Goal: Task Accomplishment & Management: Use online tool/utility

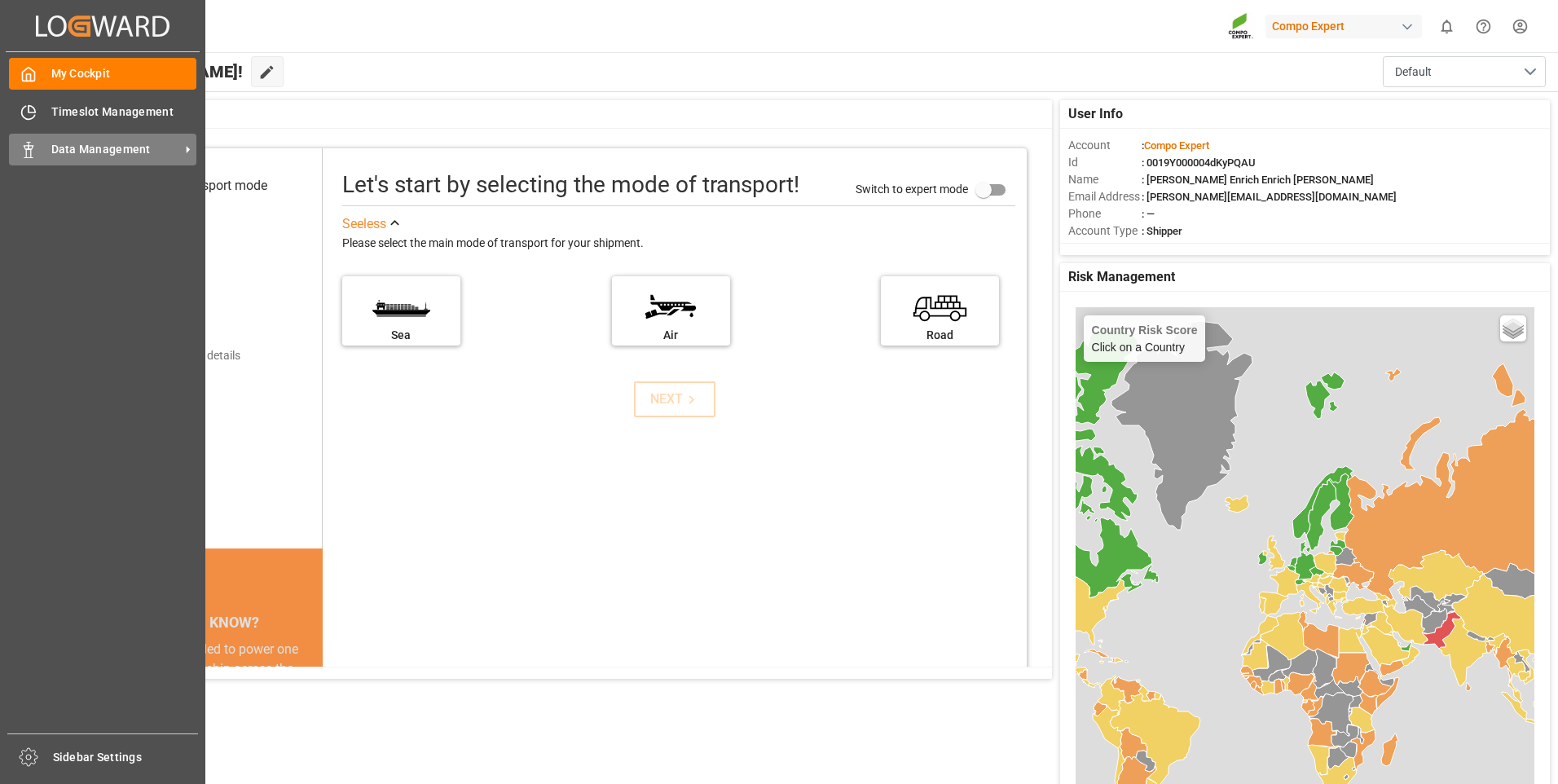
click at [39, 136] on div "Data Management Data Management" at bounding box center [102, 150] width 187 height 32
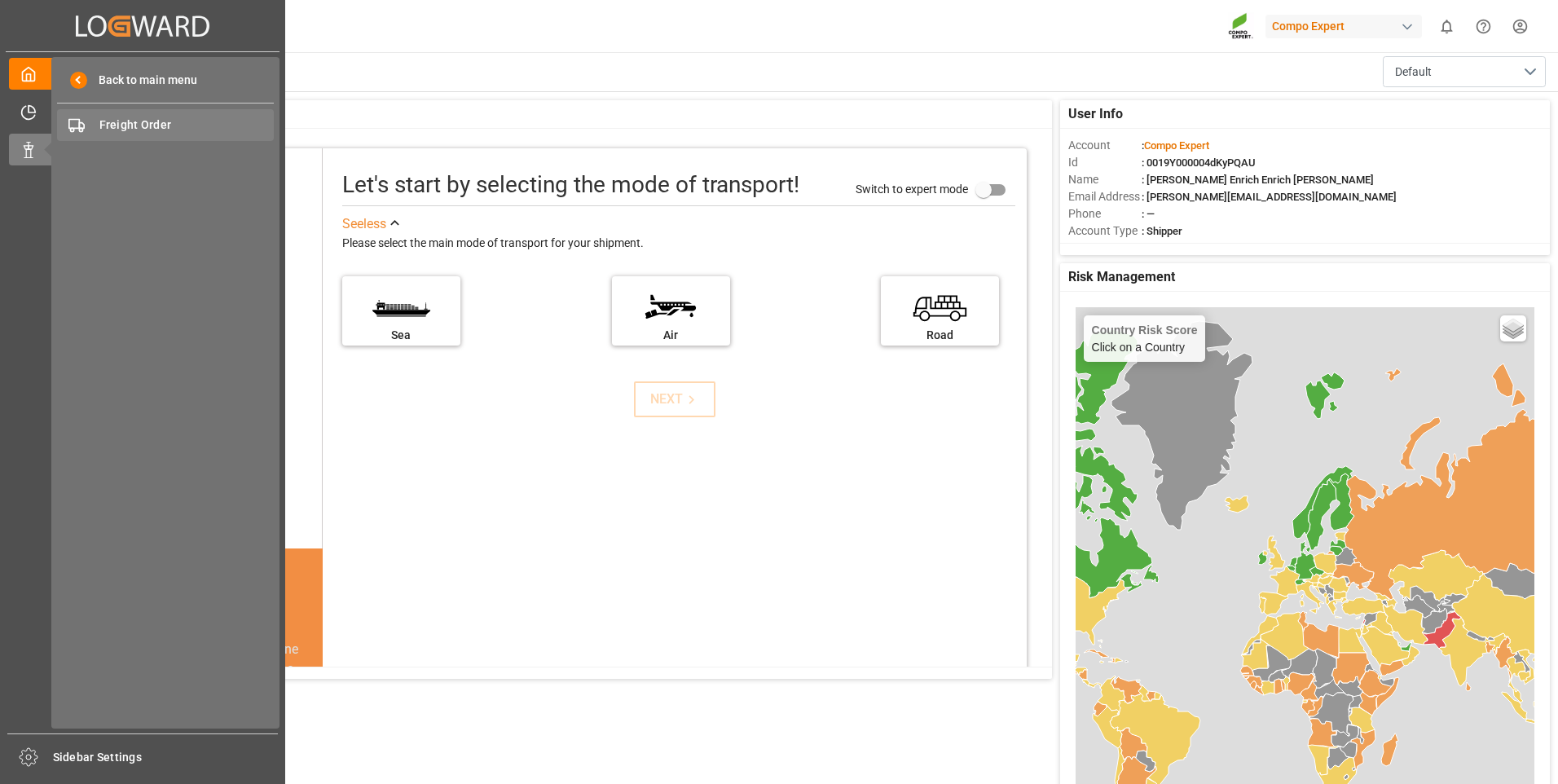
click at [186, 129] on span "Freight Order" at bounding box center [186, 124] width 175 height 17
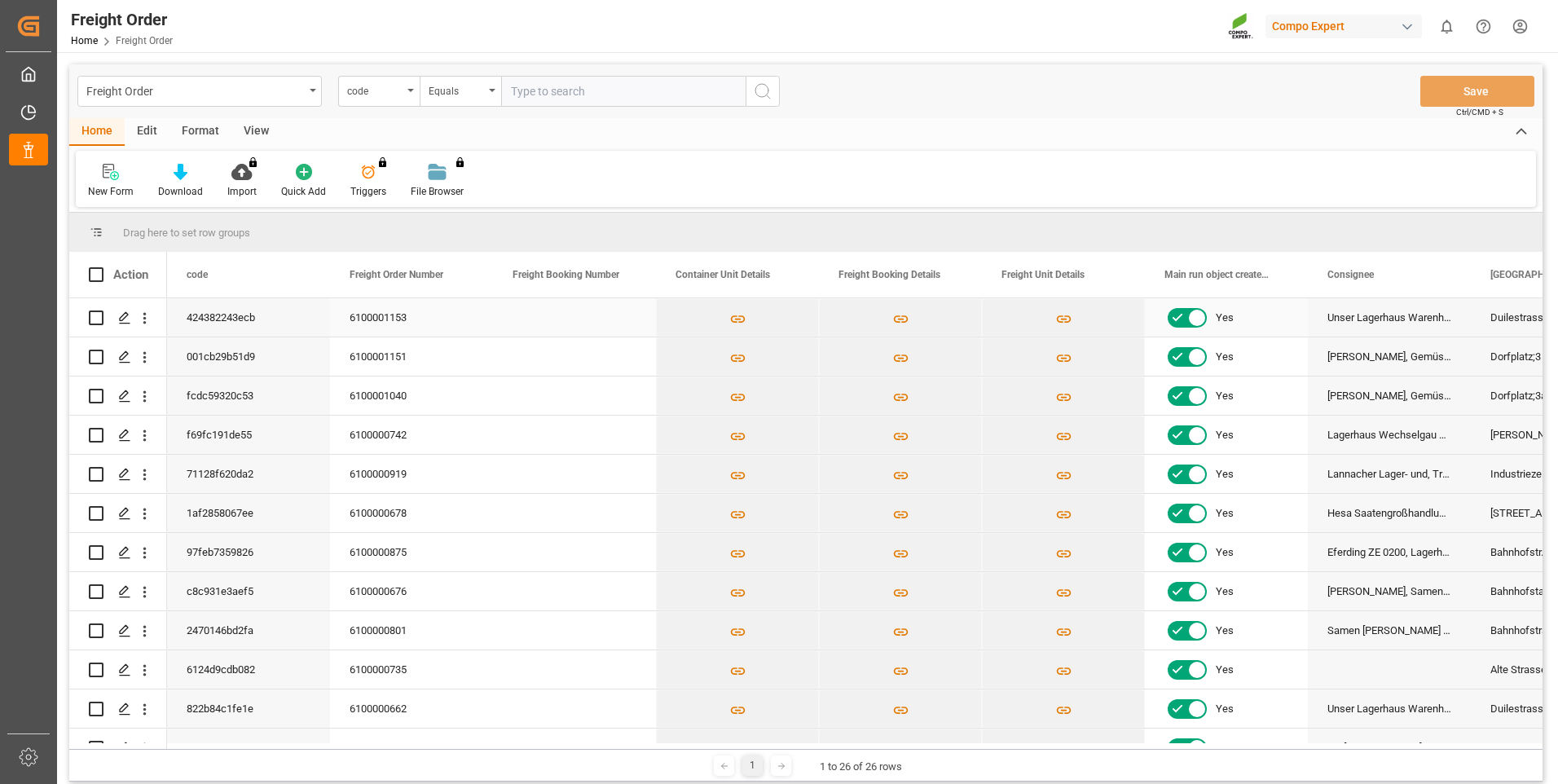
click at [97, 319] on input "Press Space to toggle row selection (unchecked)" at bounding box center [96, 318] width 15 height 15
checkbox input "true"
click at [122, 321] on polygon "Press SPACE to deselect this row." at bounding box center [123, 317] width 8 height 8
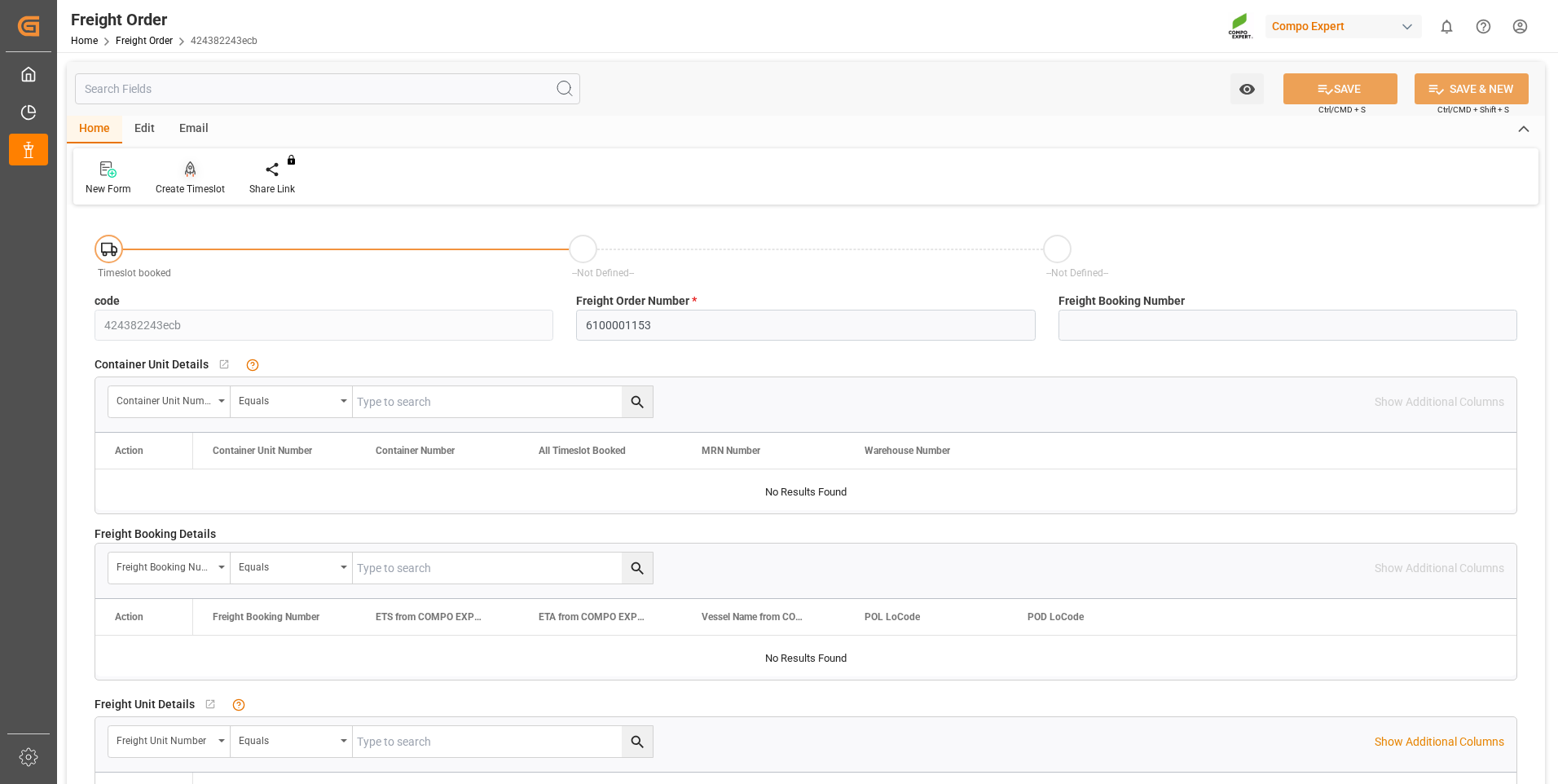
click at [185, 165] on icon at bounding box center [191, 169] width 12 height 16
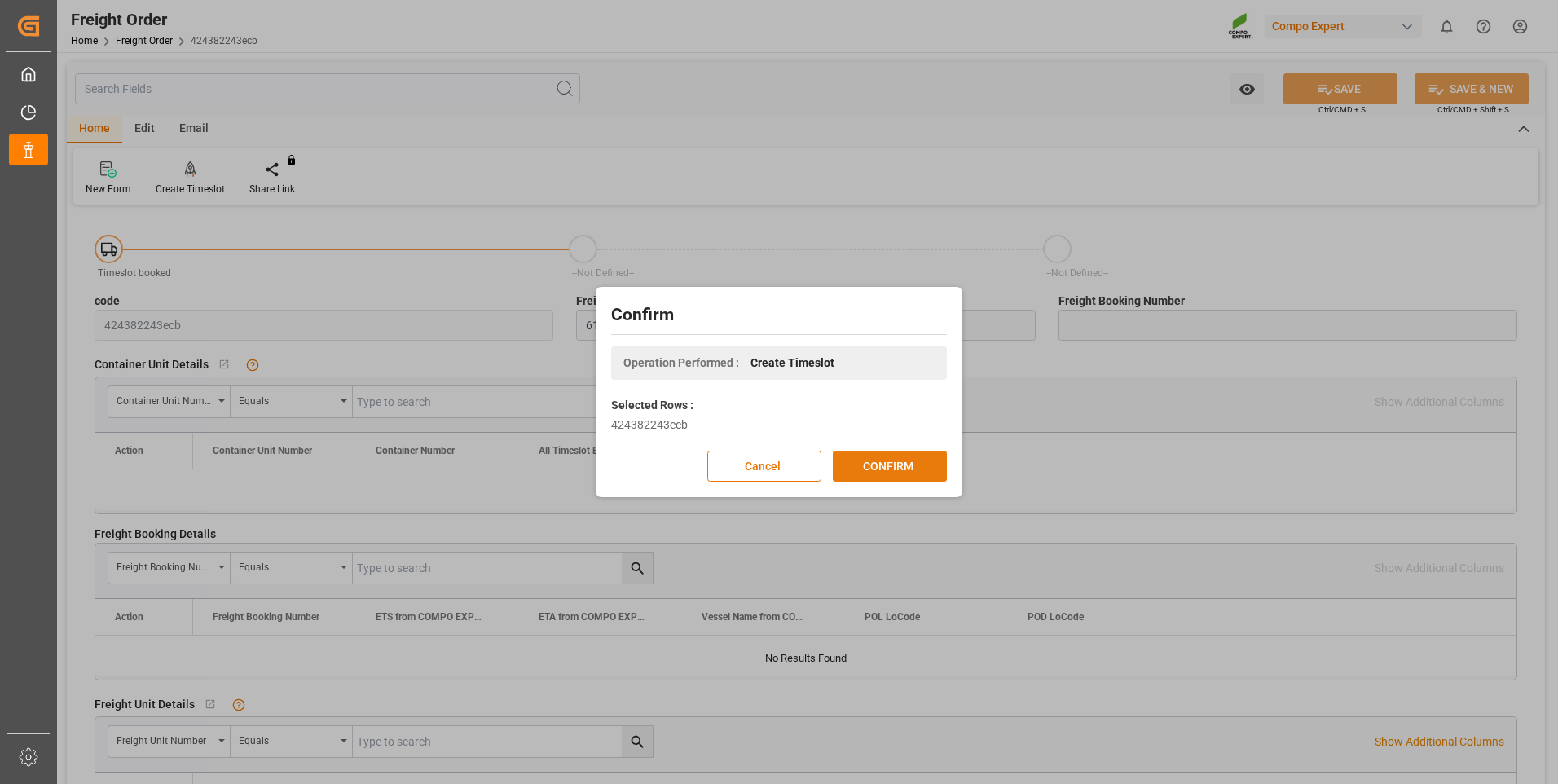
click at [885, 467] on button "CONFIRM" at bounding box center [890, 466] width 114 height 31
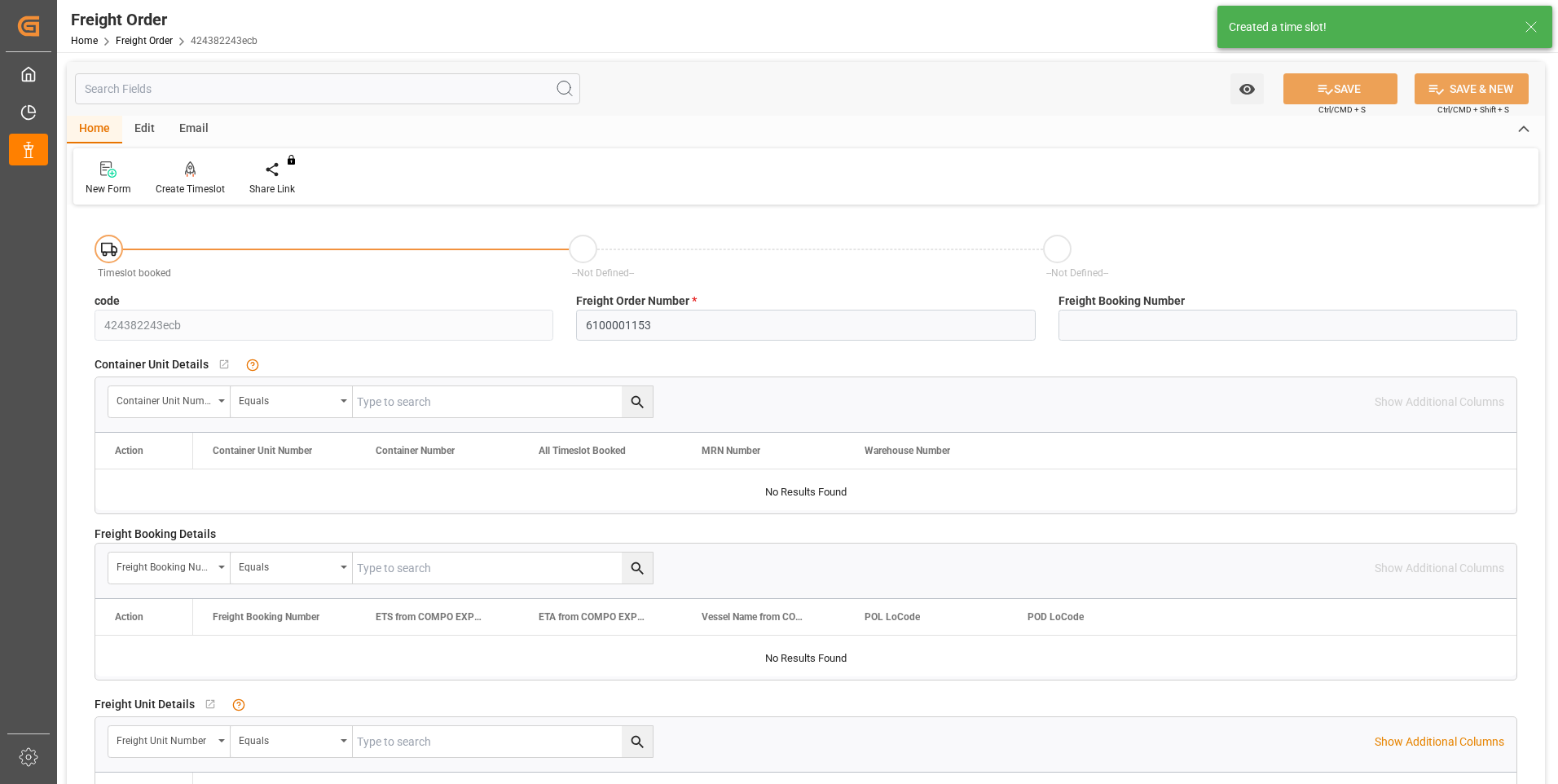
click at [1335, 16] on div "Created a time slot!" at bounding box center [1385, 27] width 335 height 43
click at [1335, 20] on div "Created a time slot!" at bounding box center [1369, 27] width 280 height 17
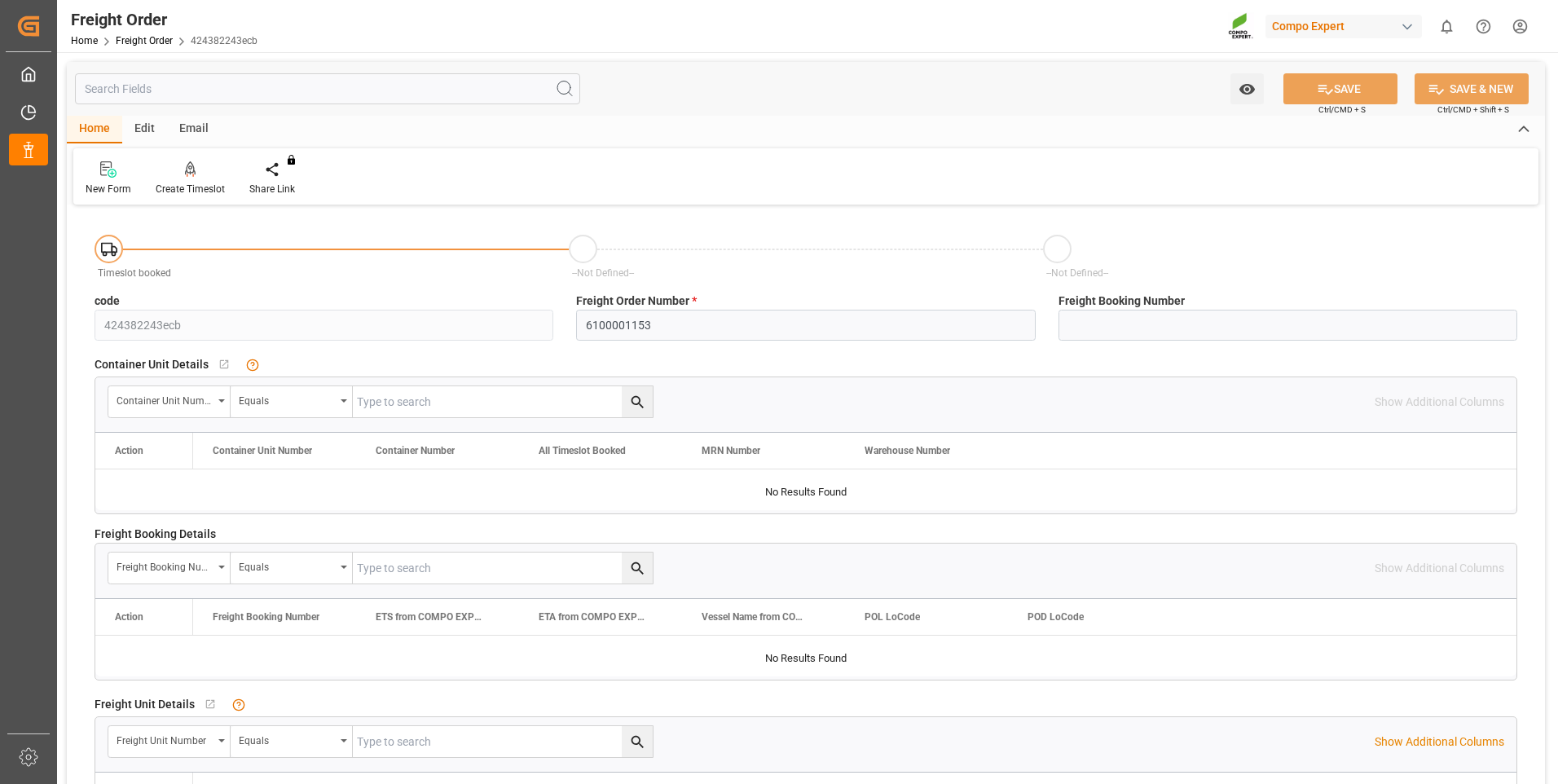
click at [140, 125] on div "Edit" at bounding box center [145, 129] width 45 height 27
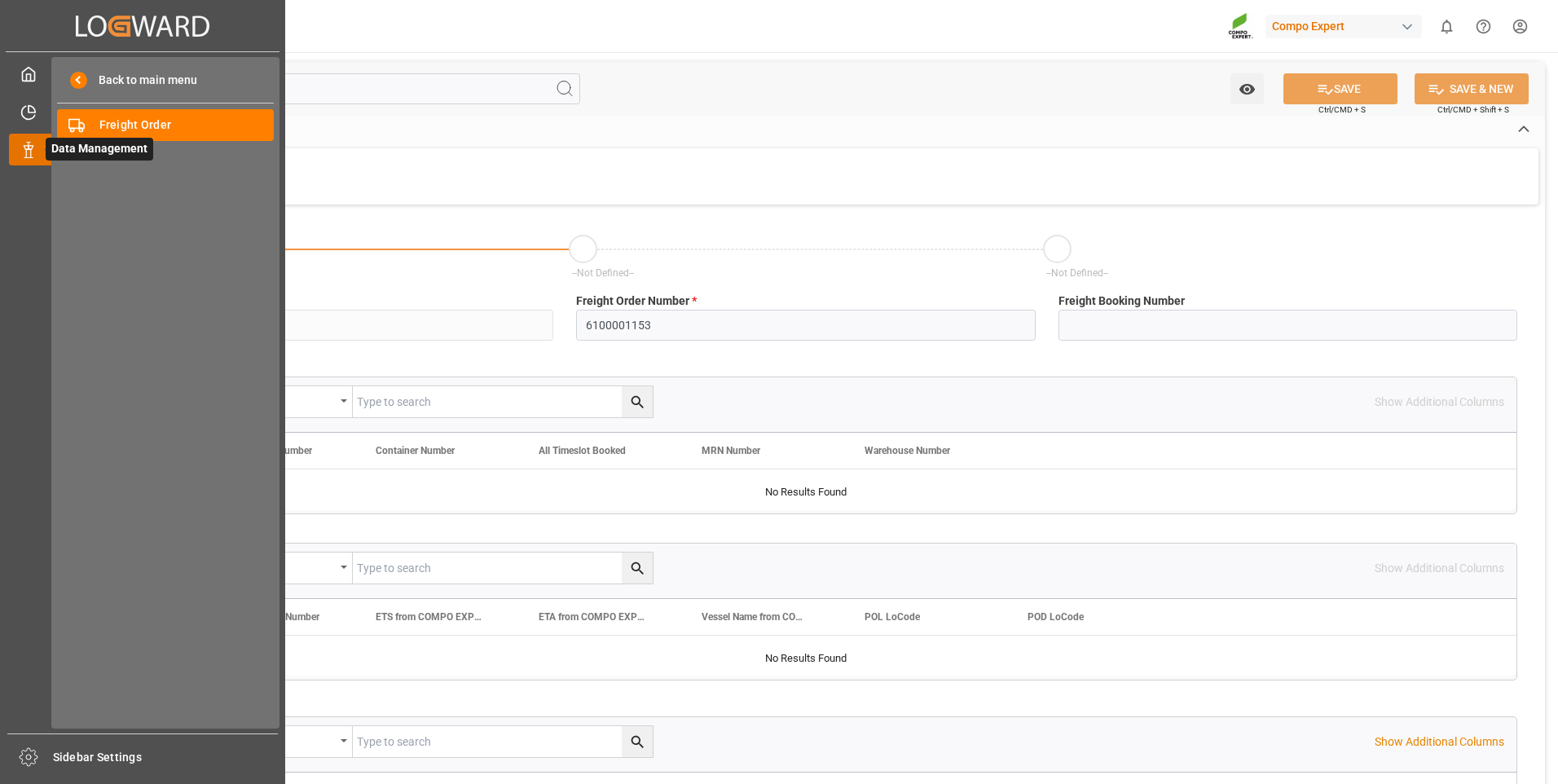
click at [22, 143] on icon at bounding box center [28, 150] width 16 height 16
click at [25, 115] on icon at bounding box center [28, 113] width 16 height 16
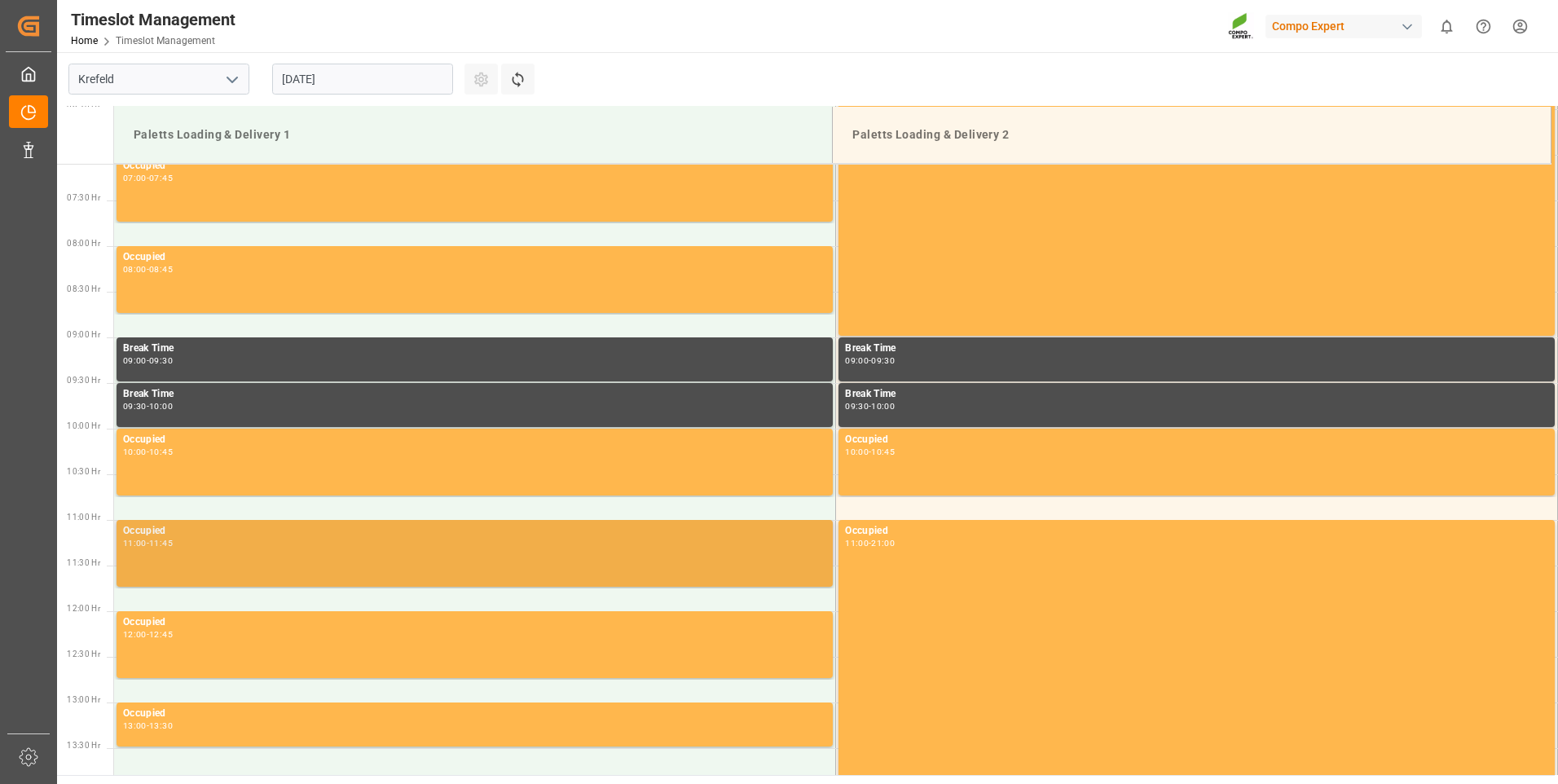
scroll to position [902, 0]
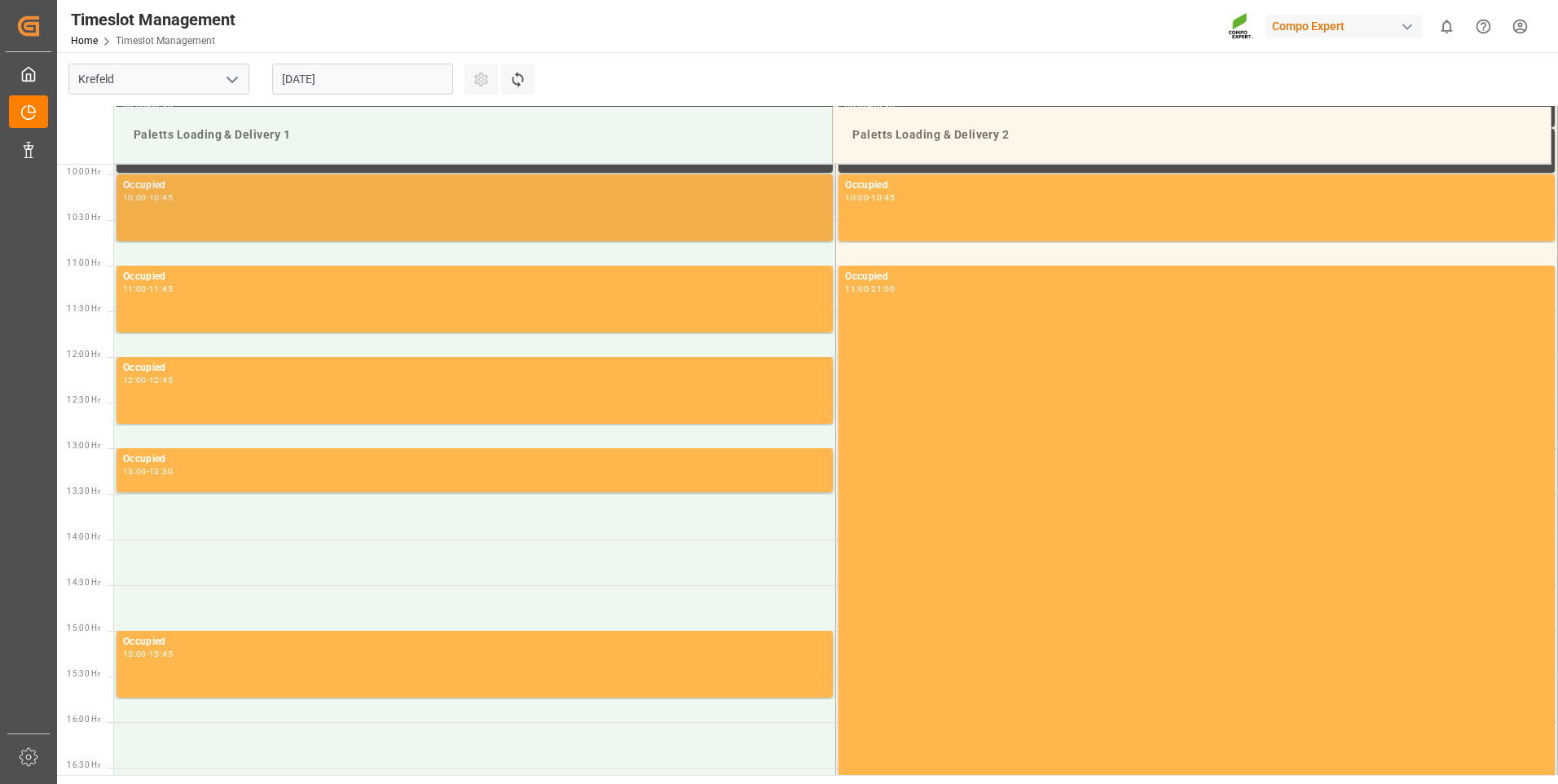
click at [382, 224] on div "Occupied 10:00 - 10:45" at bounding box center [475, 208] width 704 height 60
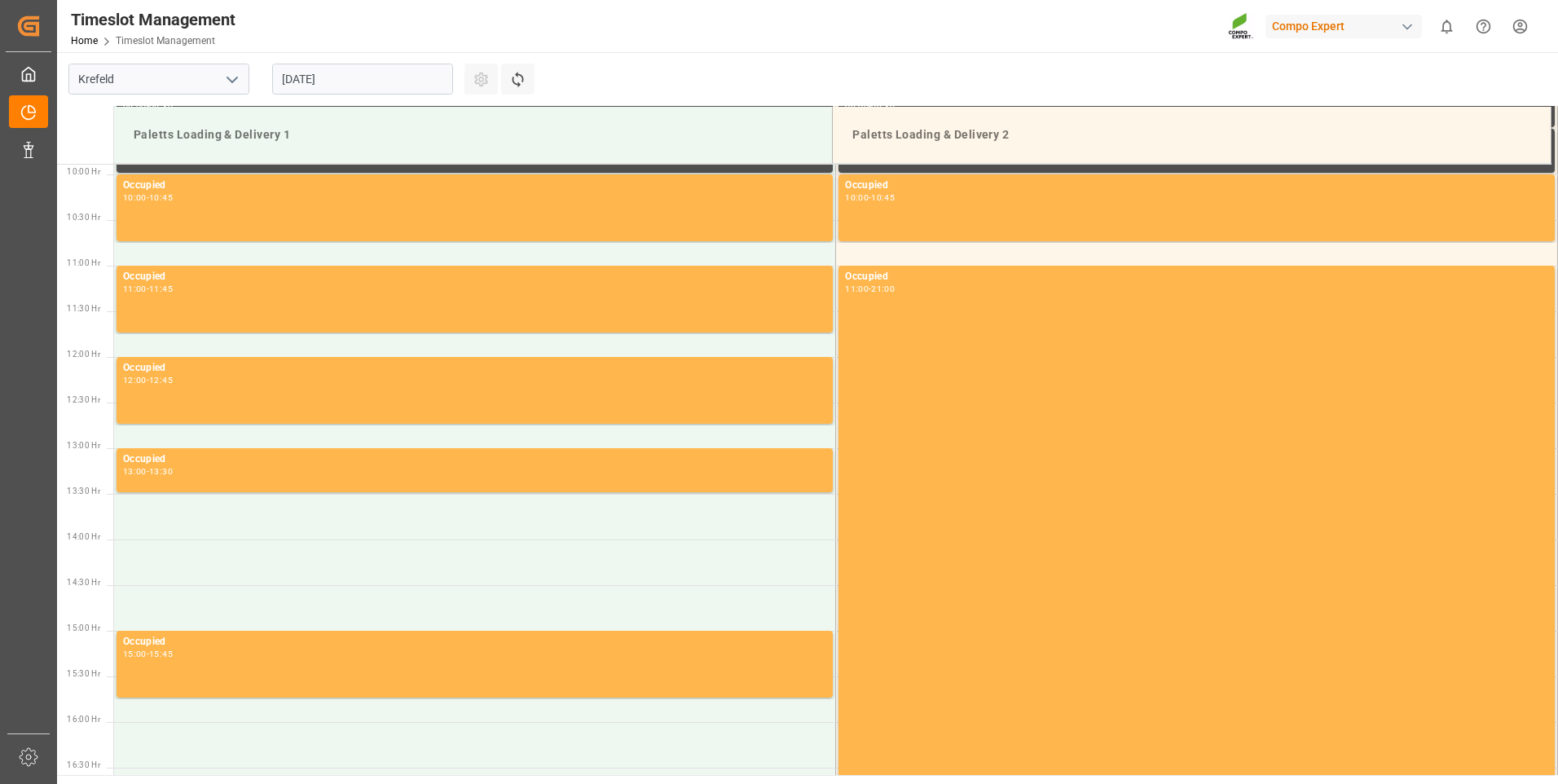
click at [313, 82] on input "[DATE]" at bounding box center [363, 79] width 181 height 31
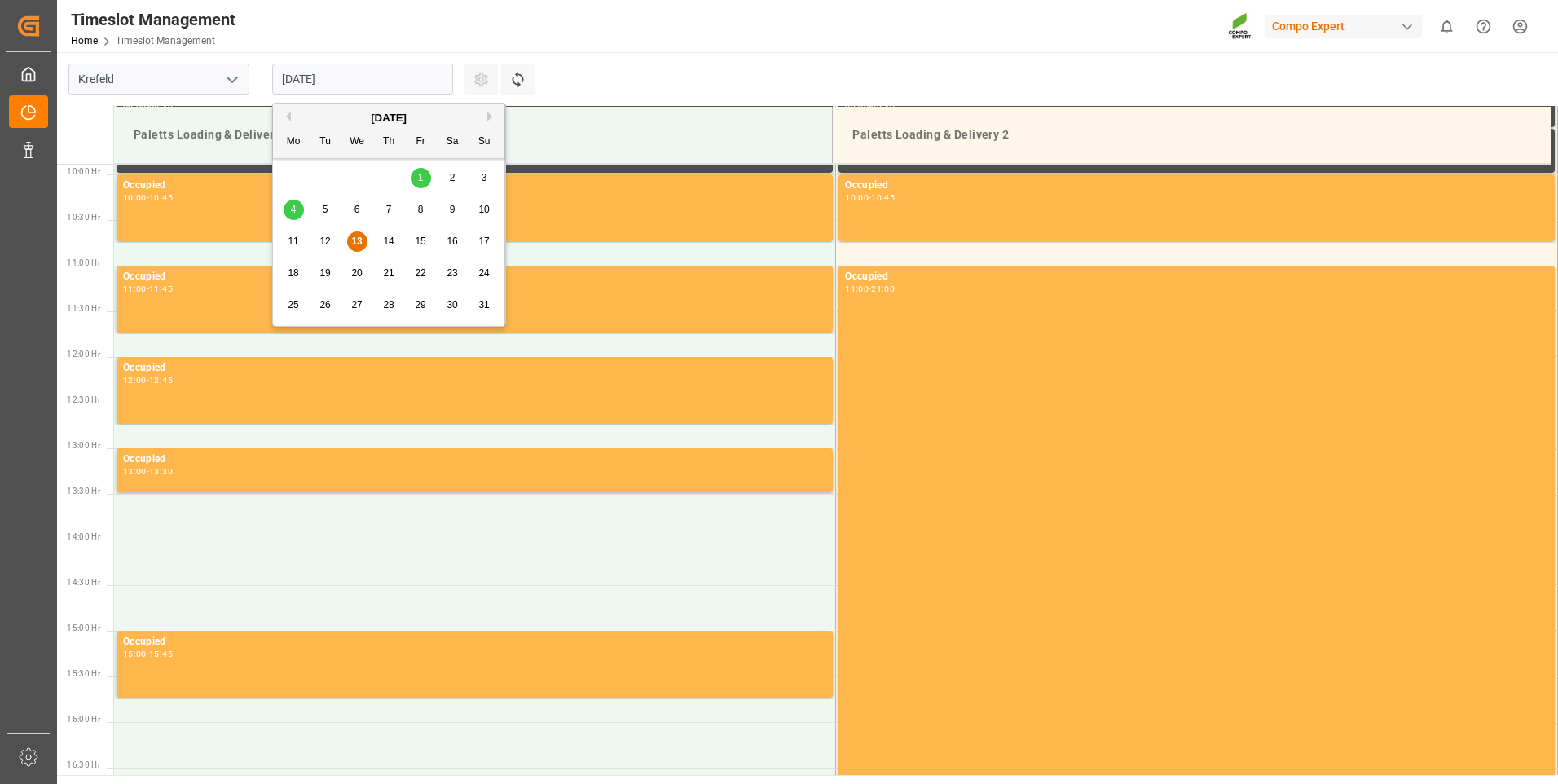
click at [388, 239] on span "14" at bounding box center [389, 240] width 11 height 12
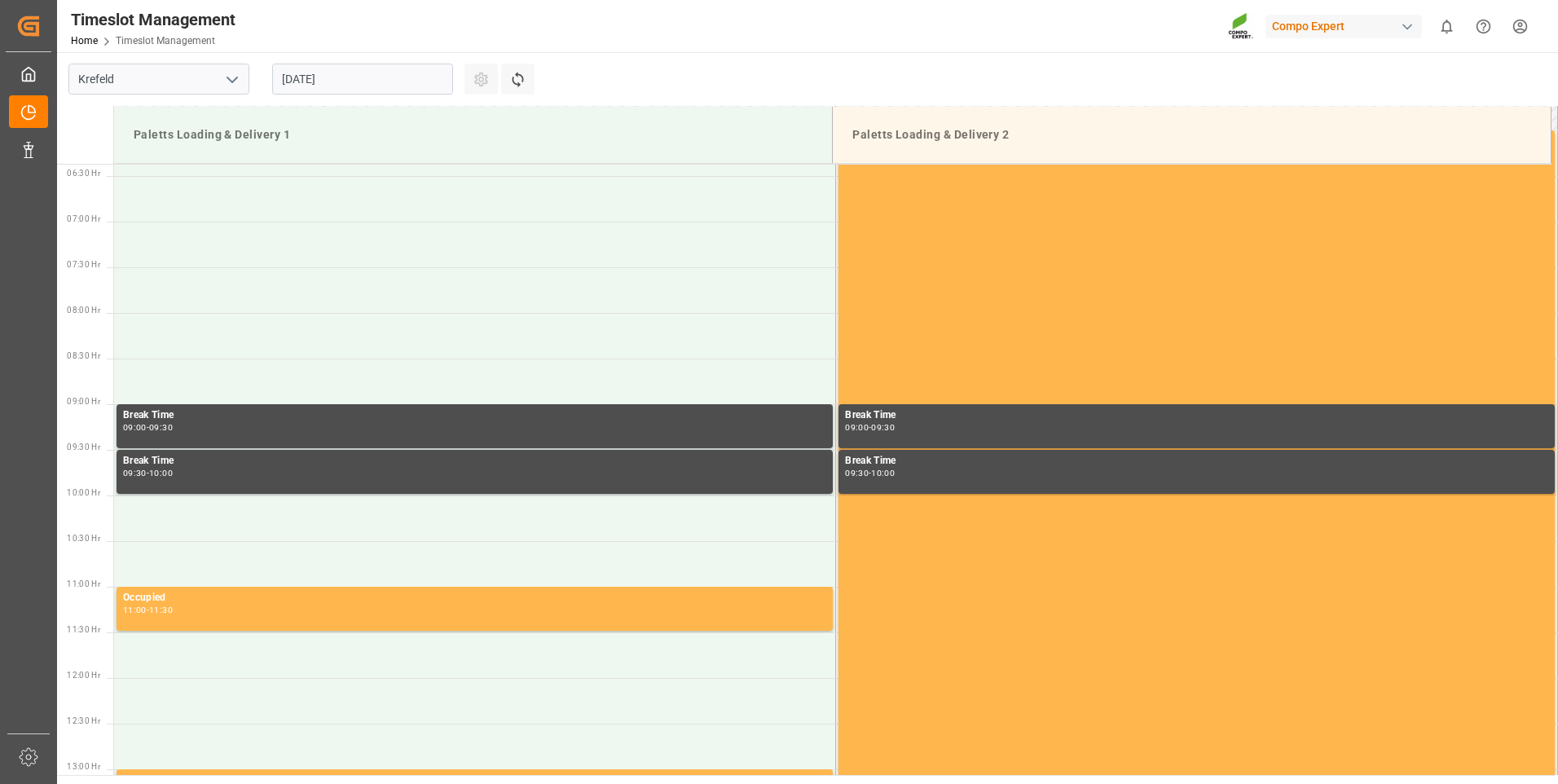
scroll to position [576, 0]
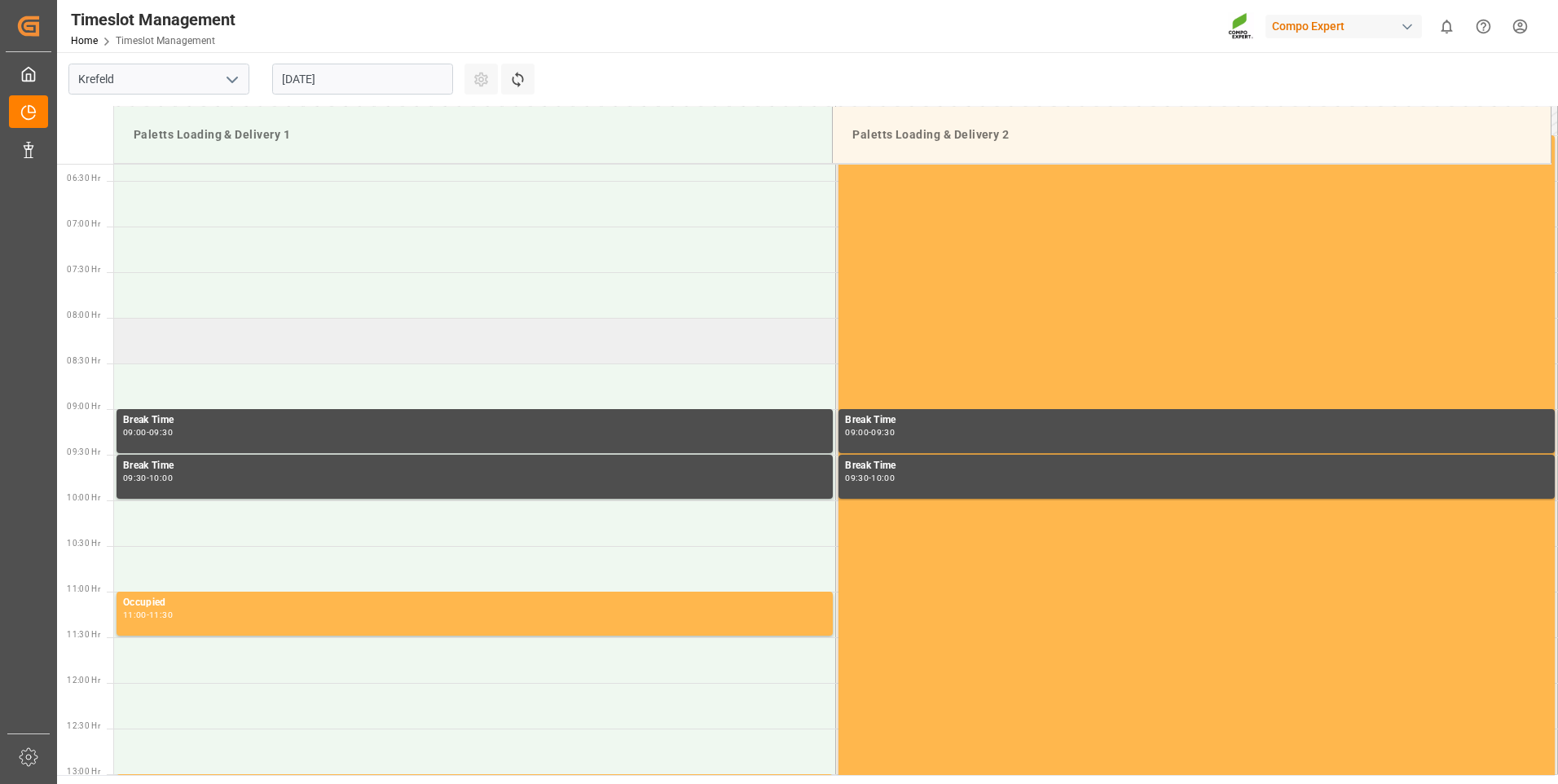
click at [279, 346] on td at bounding box center [476, 340] width 722 height 45
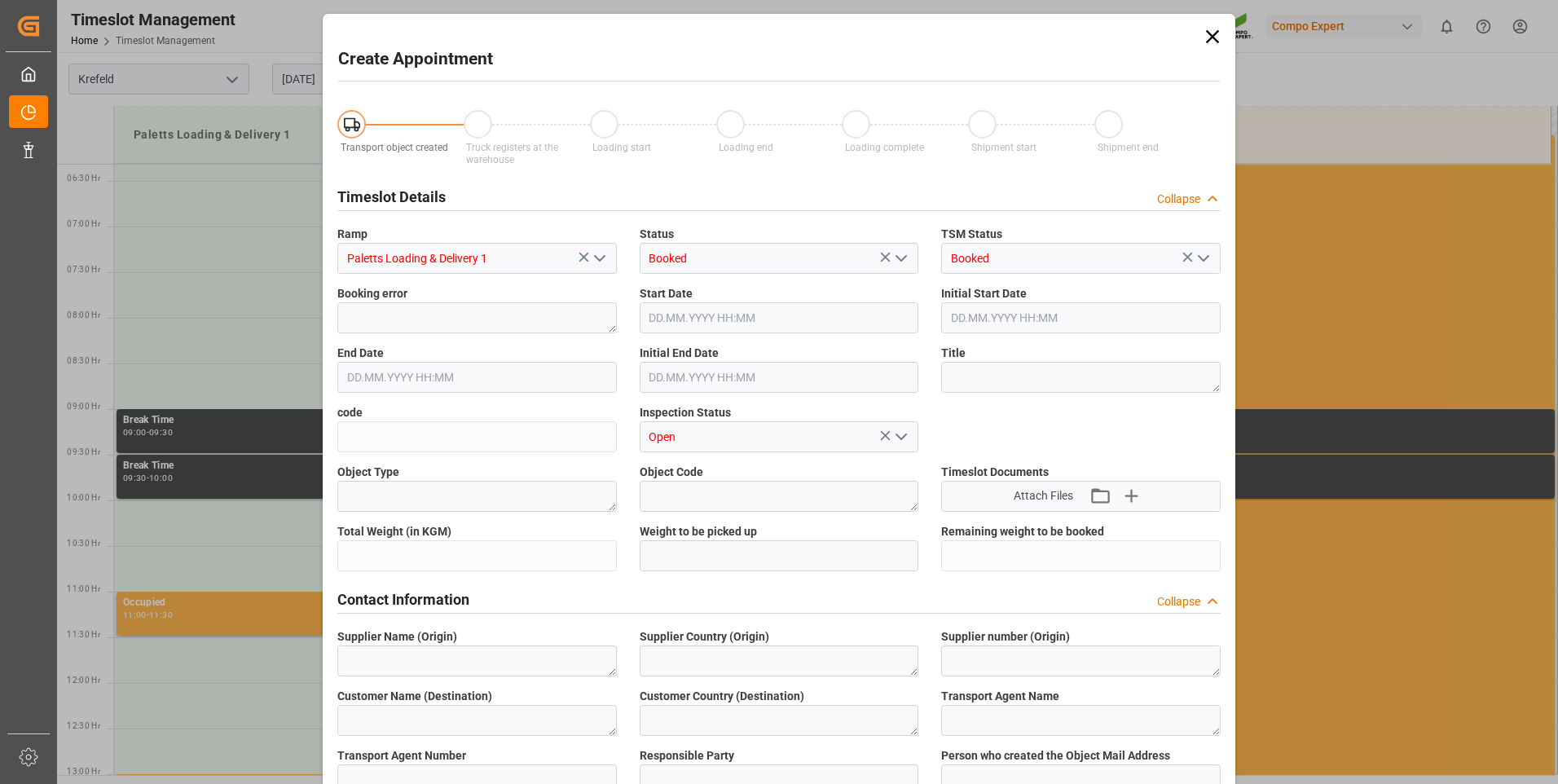
type input "[DATE] 08:00"
type input "[DATE] 08:30"
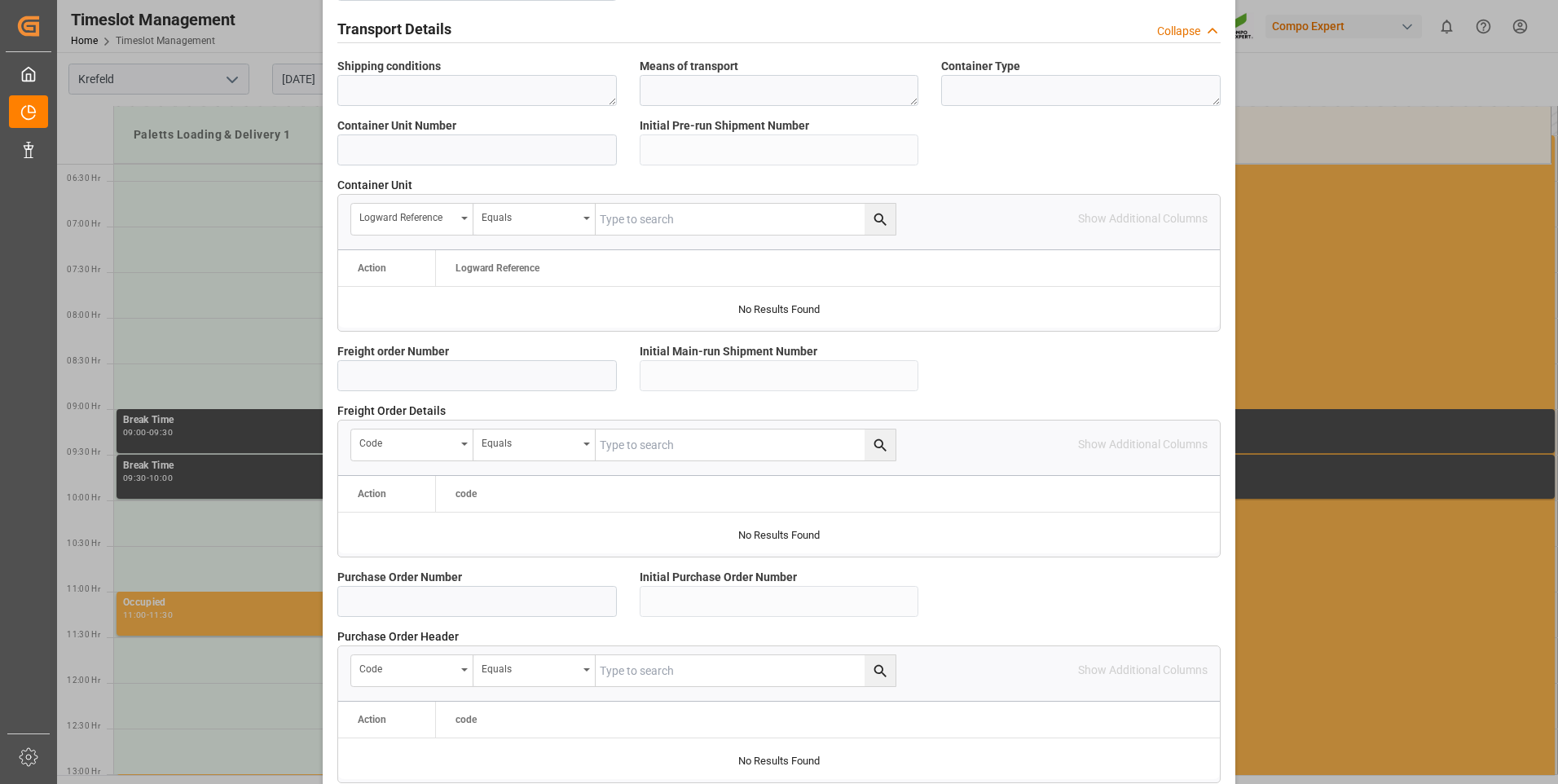
scroll to position [1304, 0]
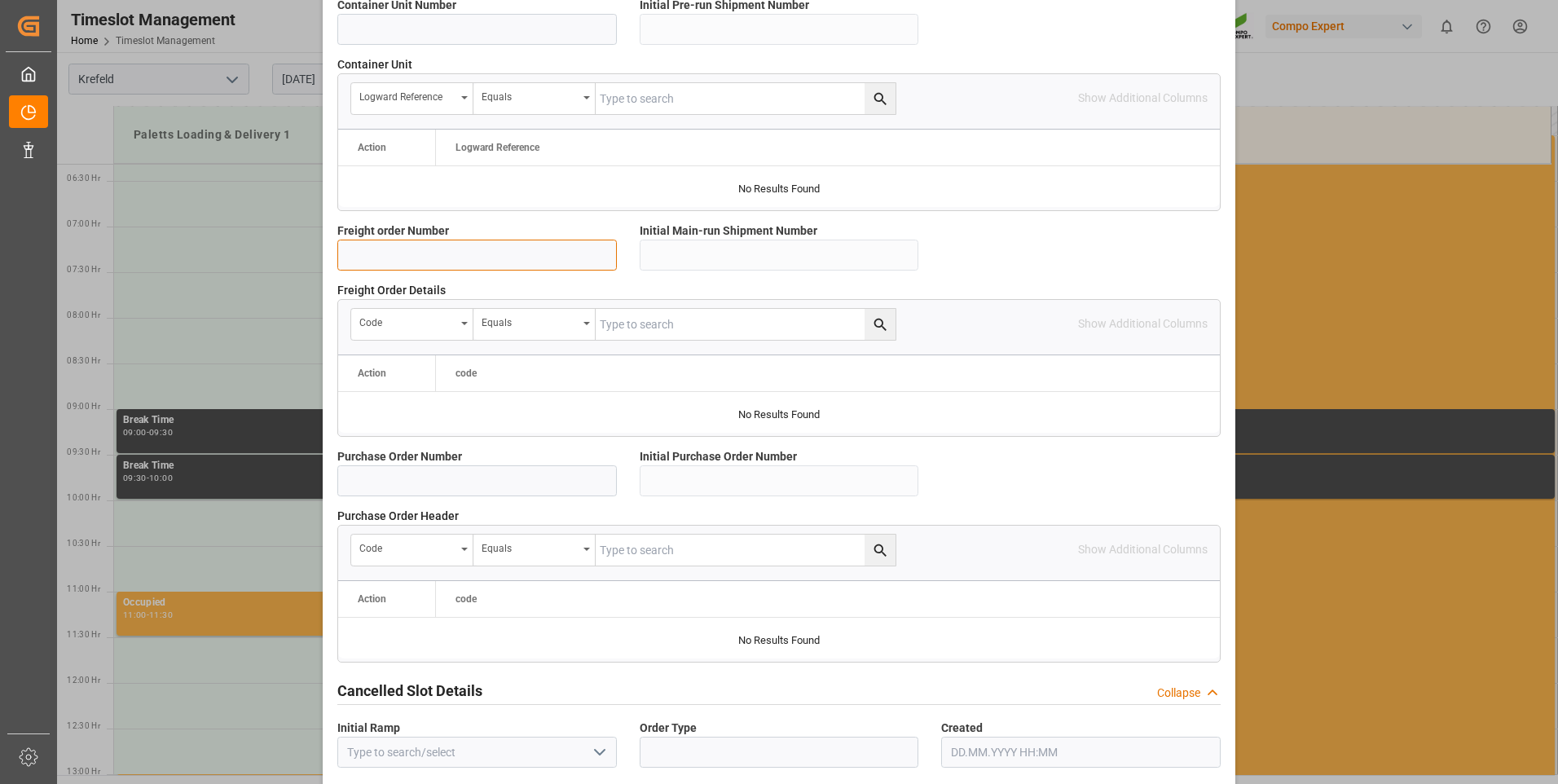
click at [452, 255] on input at bounding box center [476, 255] width 279 height 31
drag, startPoint x: 475, startPoint y: 252, endPoint x: 335, endPoint y: 251, distance: 140.0
click at [337, 251] on input "6100001153" at bounding box center [476, 255] width 279 height 31
type input "6100001153"
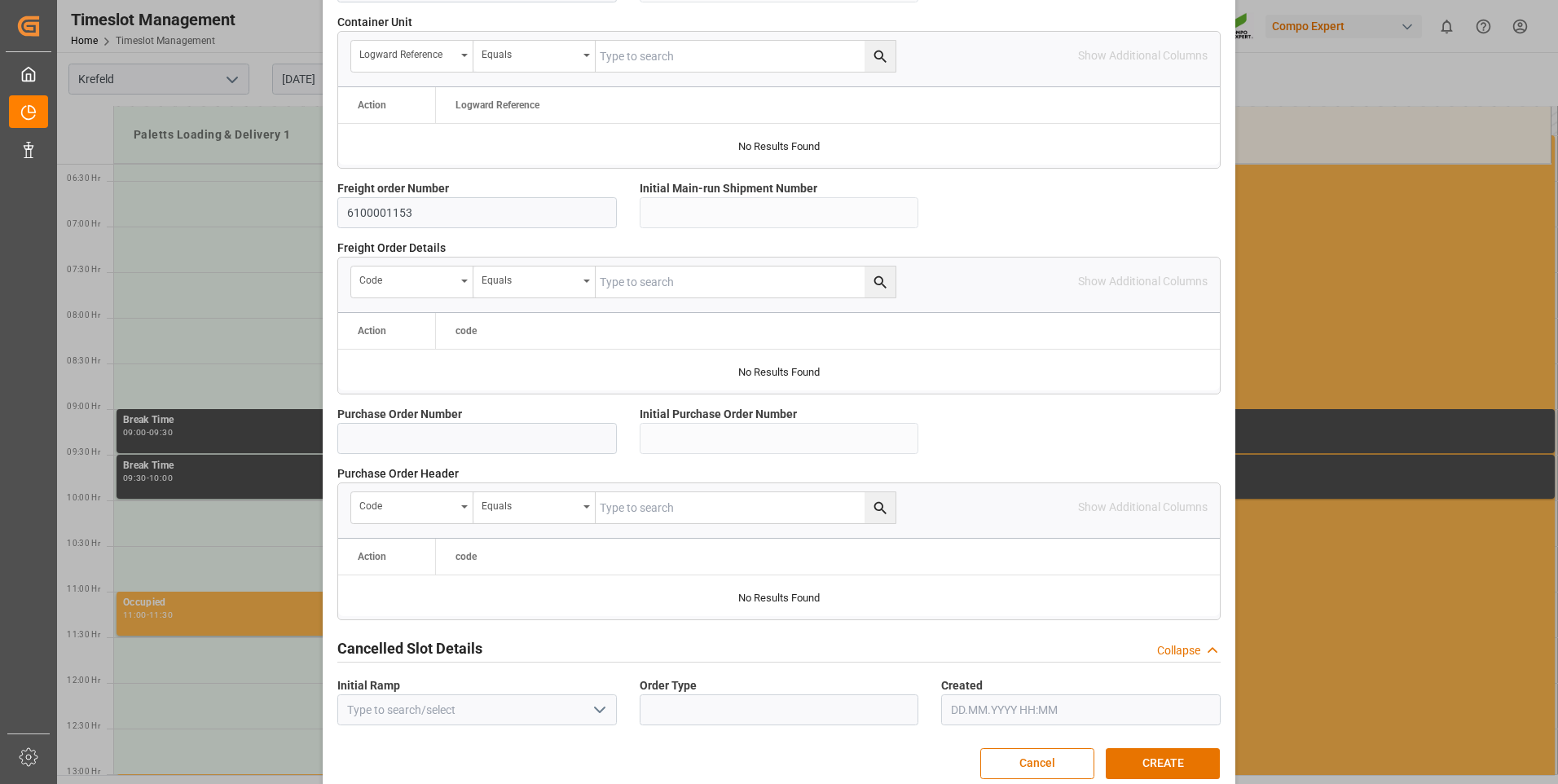
scroll to position [1368, 0]
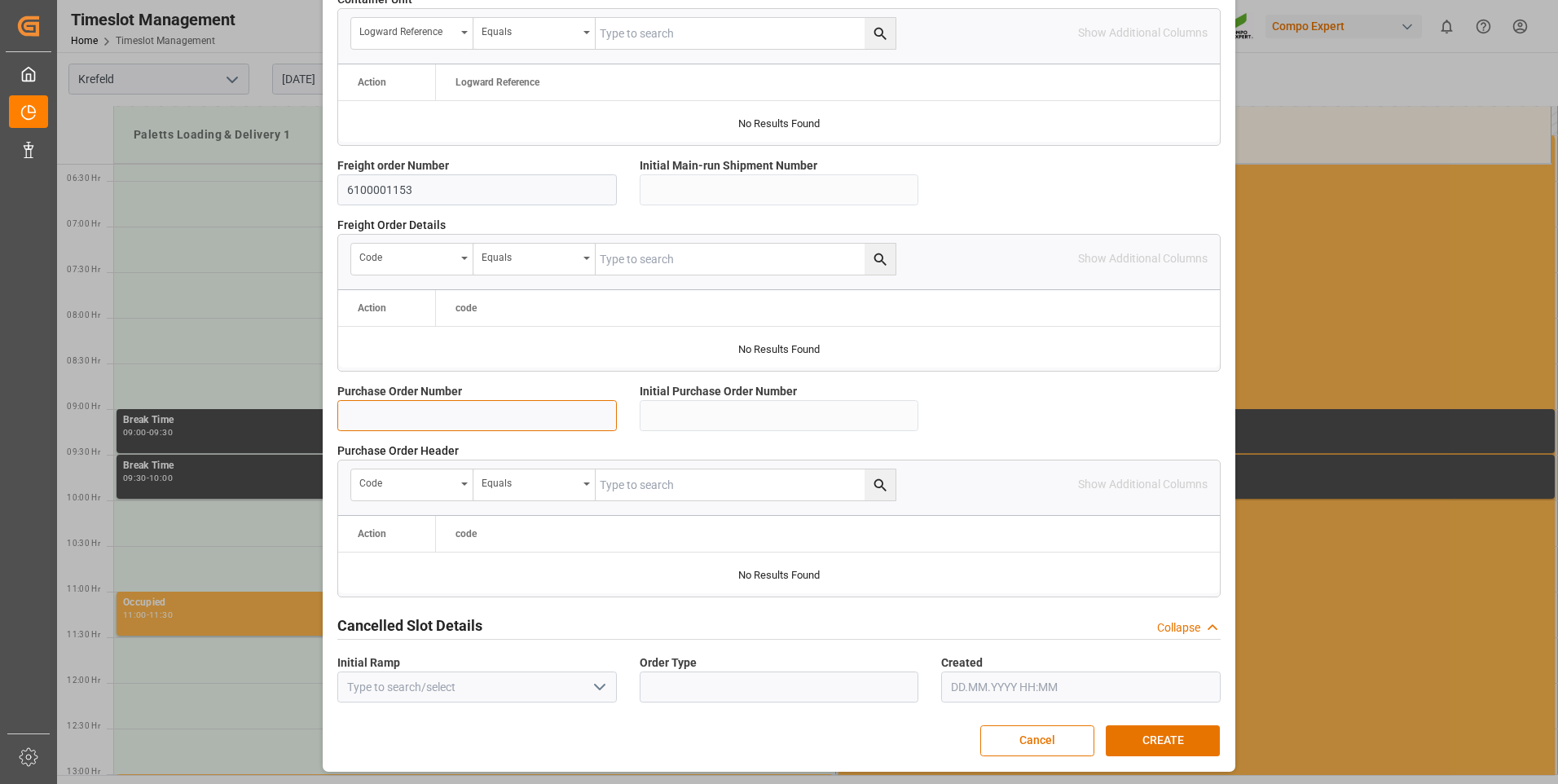
click at [482, 405] on input at bounding box center [476, 415] width 279 height 31
paste input "6100001153"
type input "6100001153"
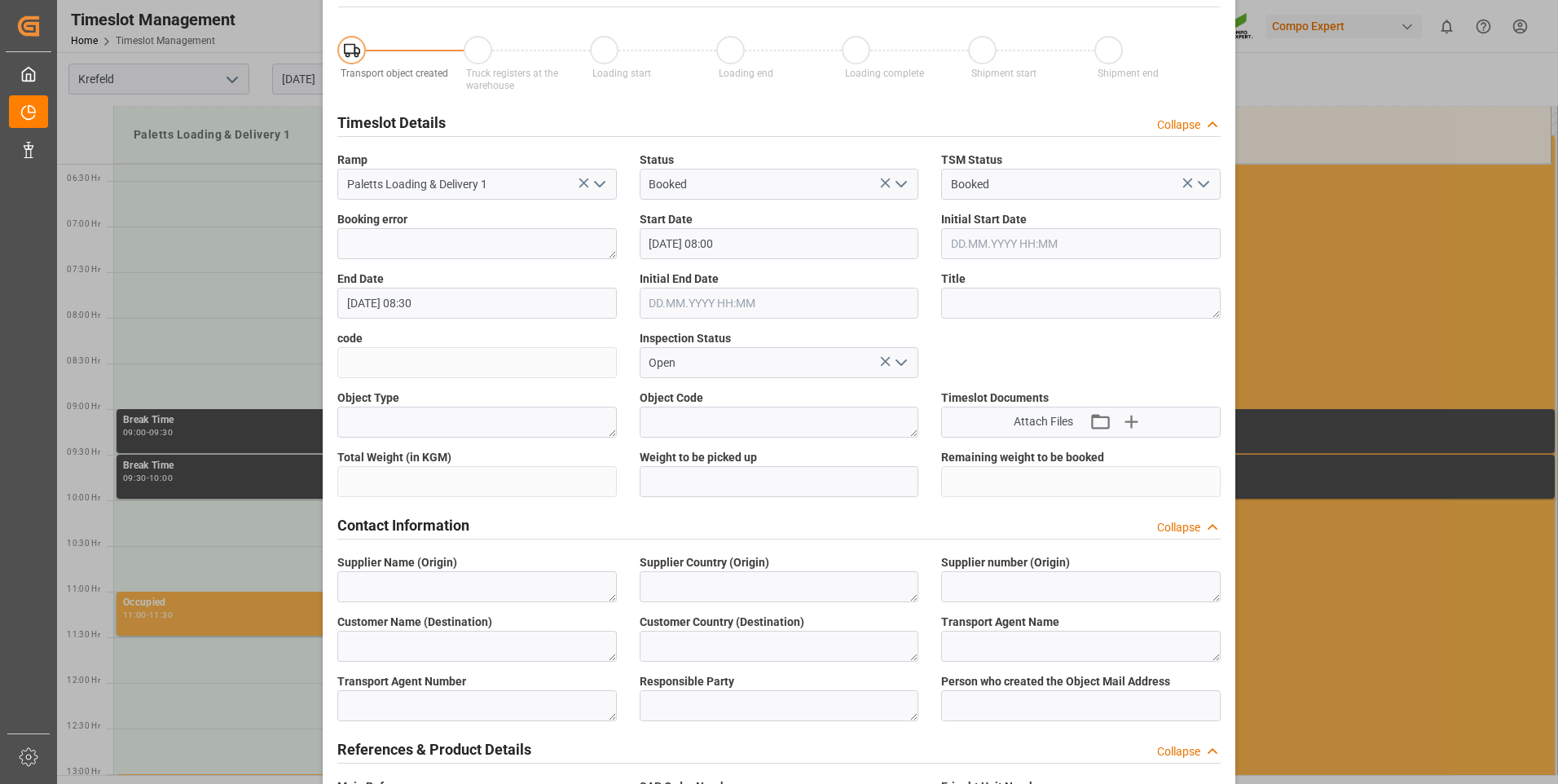
scroll to position [0, 0]
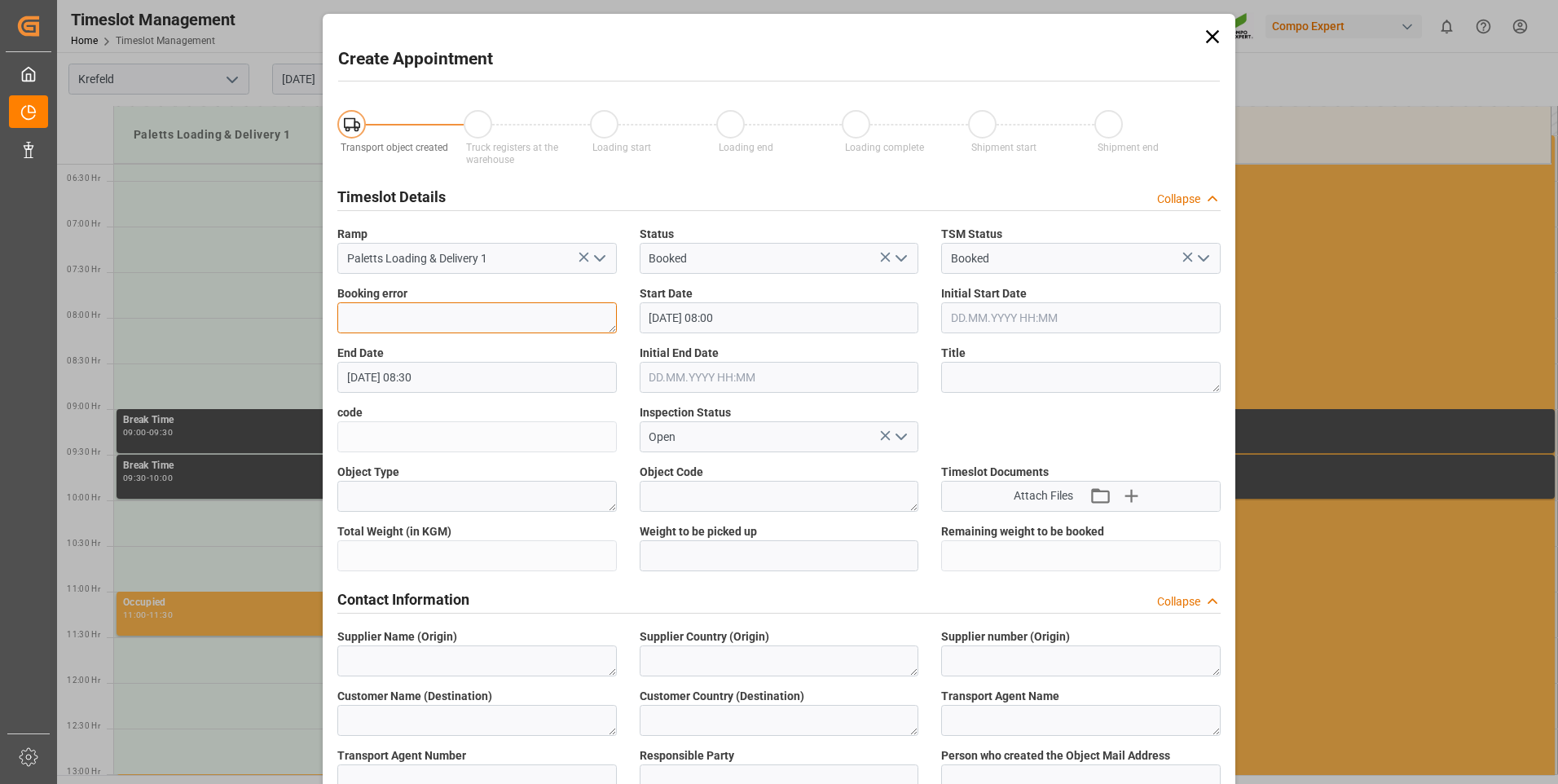
click at [477, 314] on textarea at bounding box center [476, 318] width 279 height 31
paste textarea "6100001153"
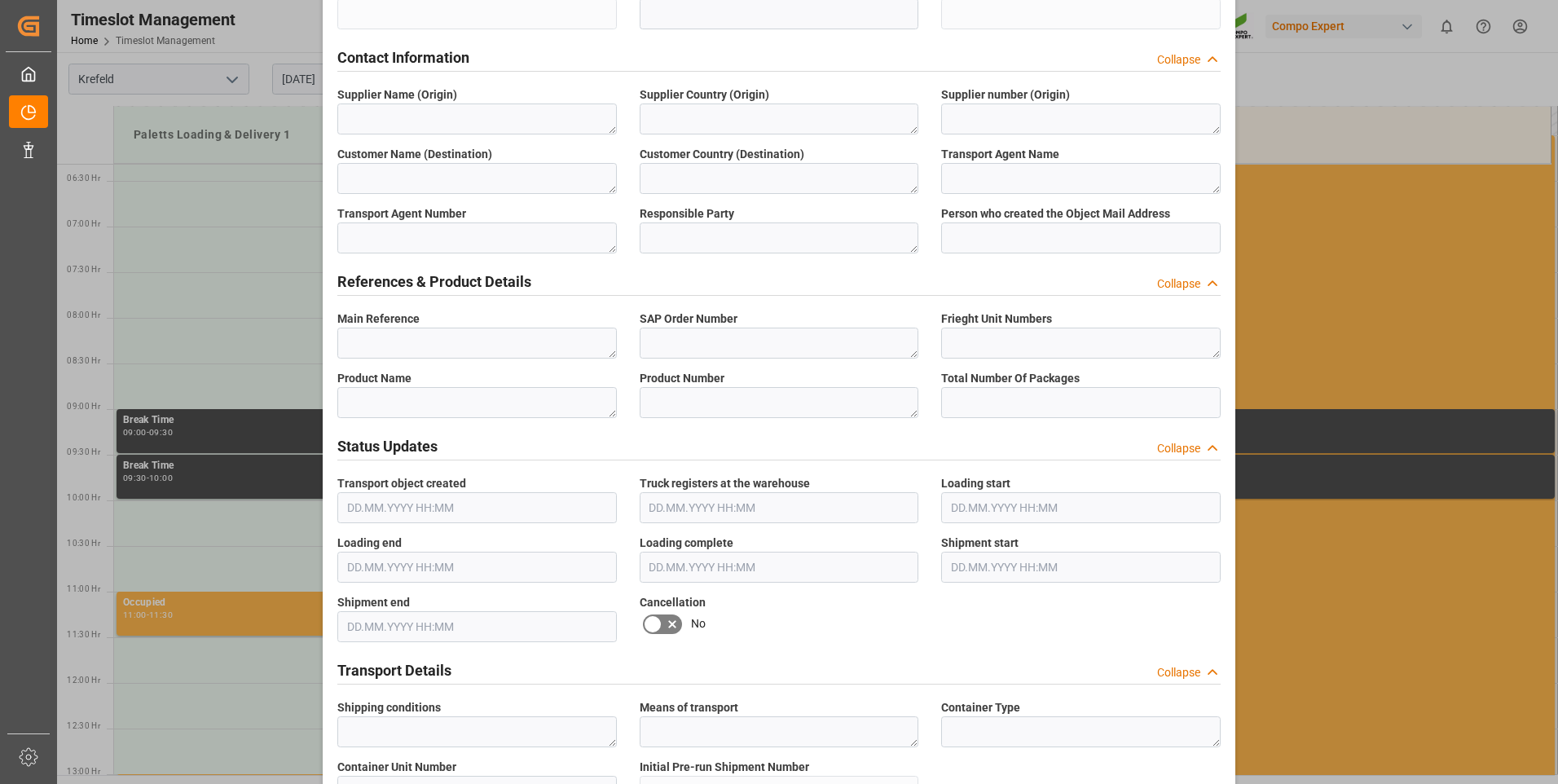
scroll to position [570, 0]
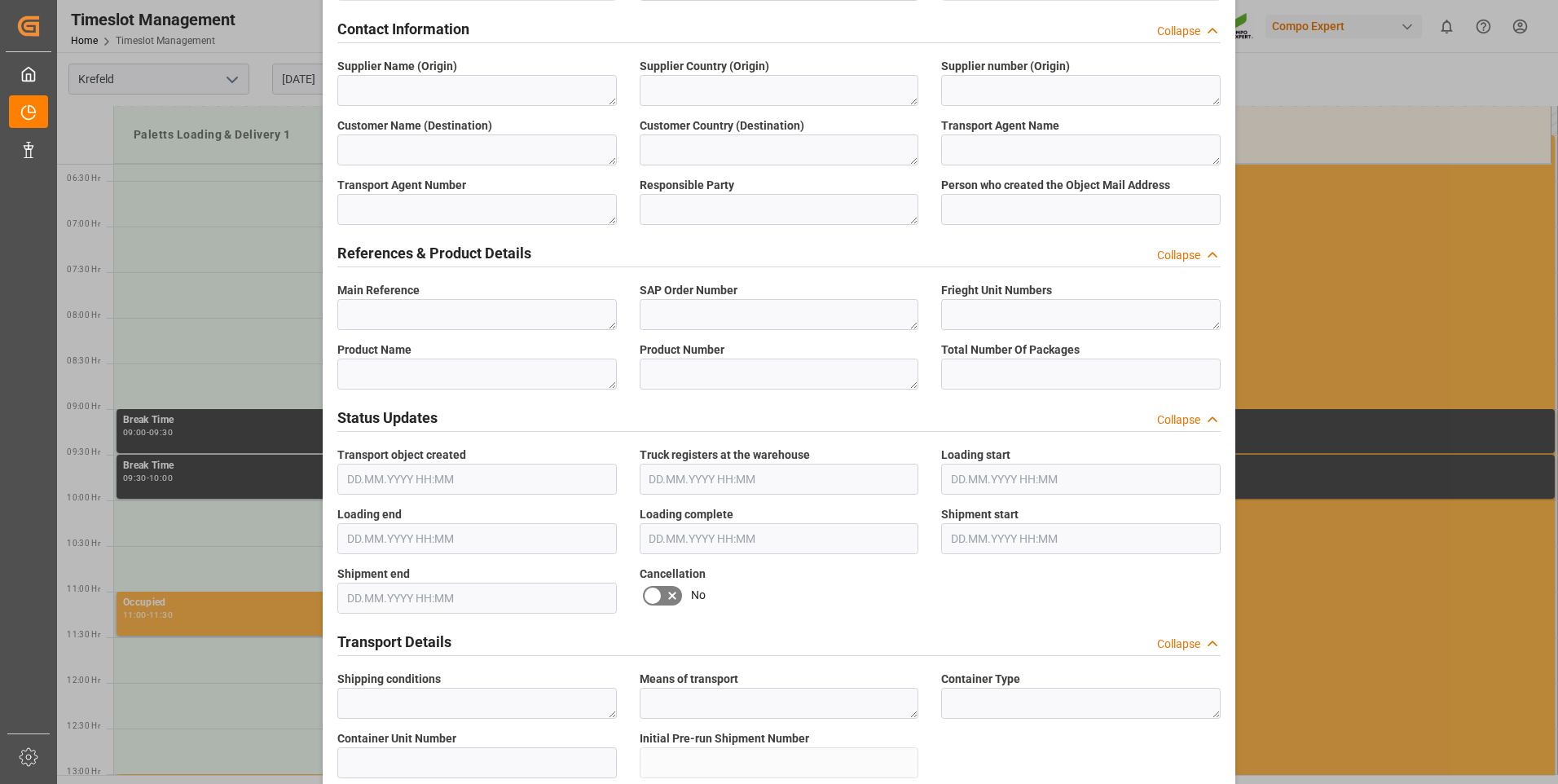
type textarea "6100001153"
click at [496, 308] on textarea at bounding box center [476, 314] width 279 height 31
paste textarea "6100001153"
type textarea "6100001153"
click at [772, 315] on textarea at bounding box center [779, 314] width 279 height 31
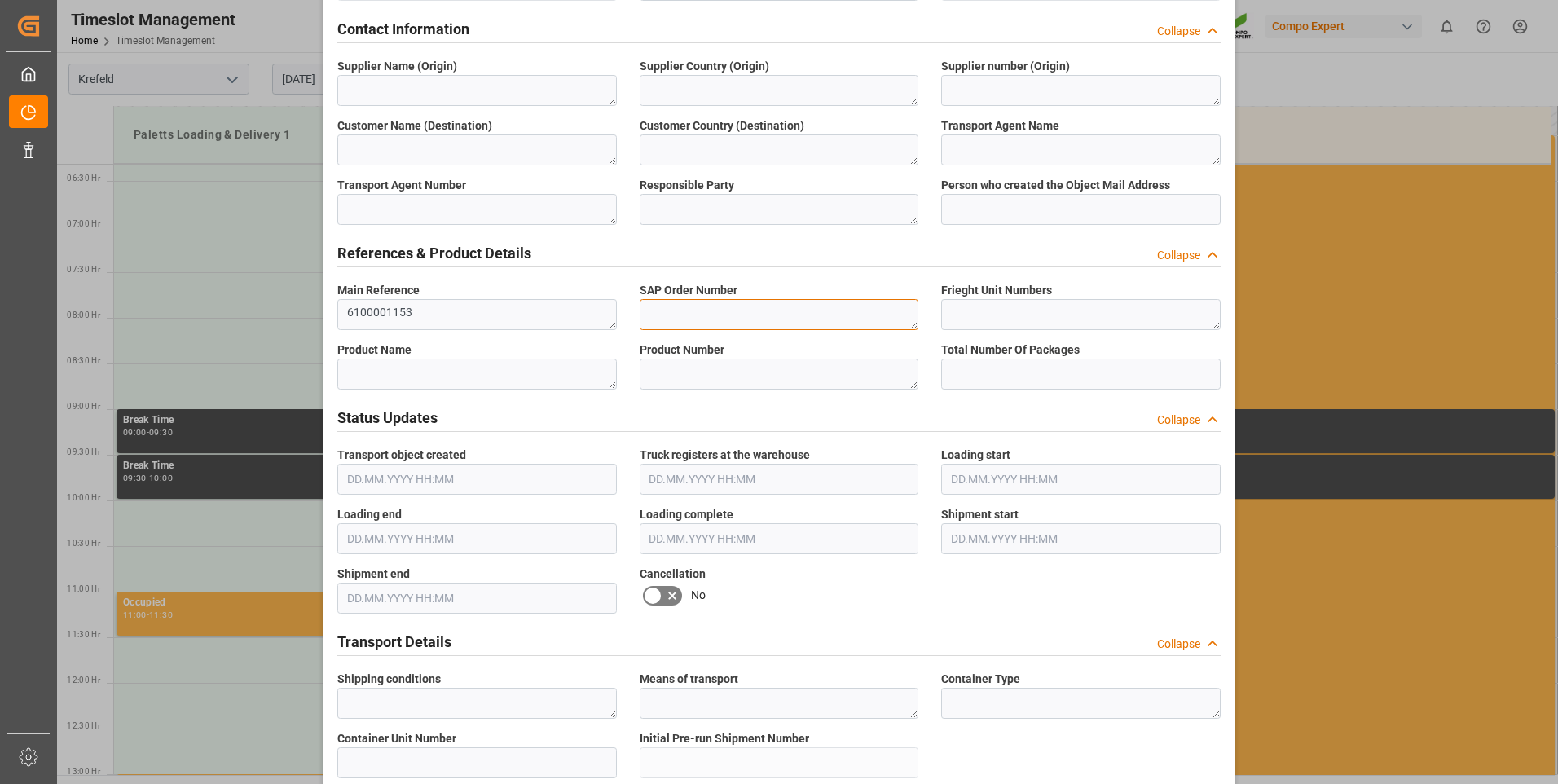
paste textarea "6100001153"
type textarea "6100001153"
click at [1052, 320] on textarea at bounding box center [1081, 314] width 279 height 31
paste textarea "6100001153"
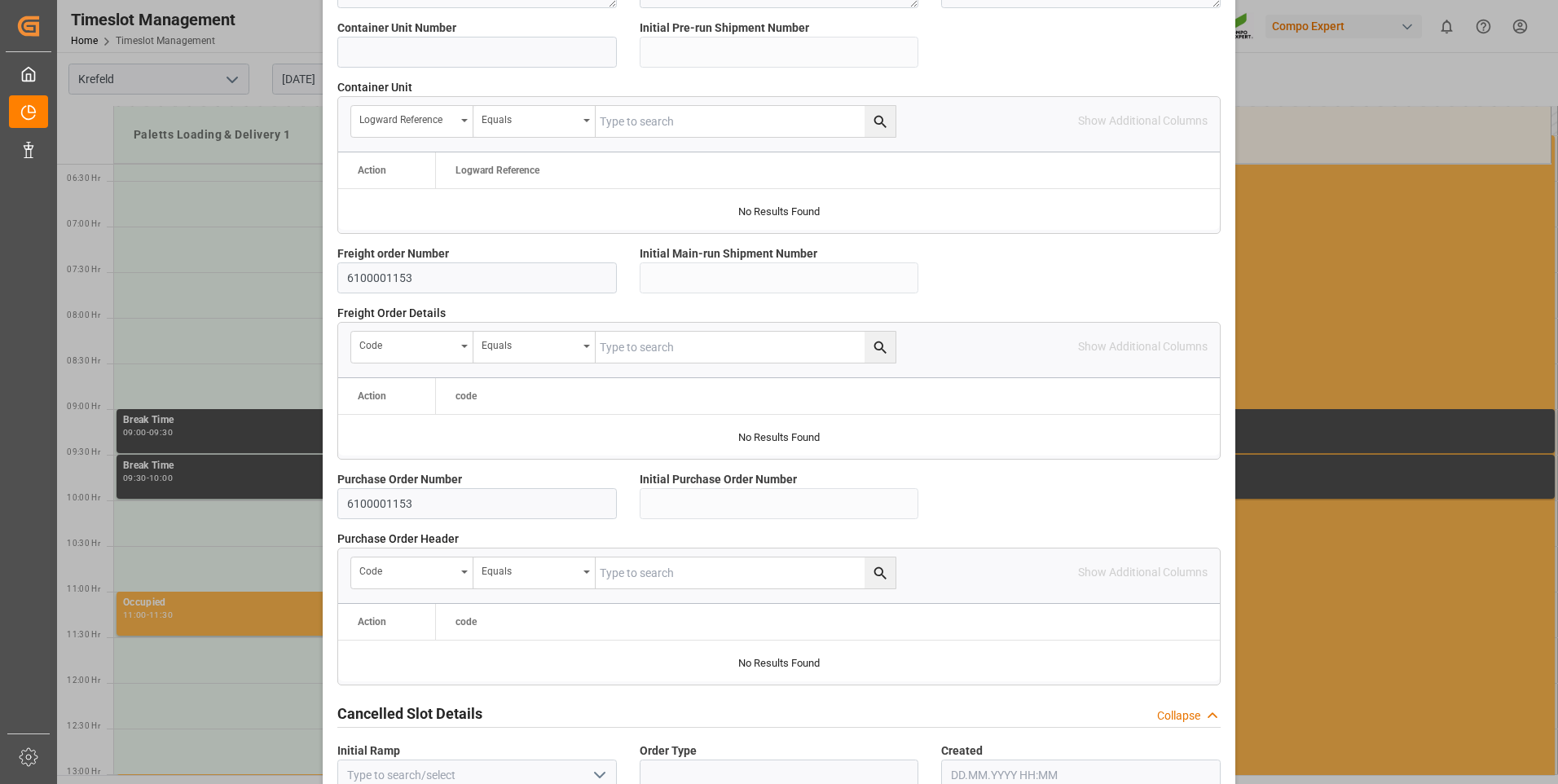
scroll to position [1368, 0]
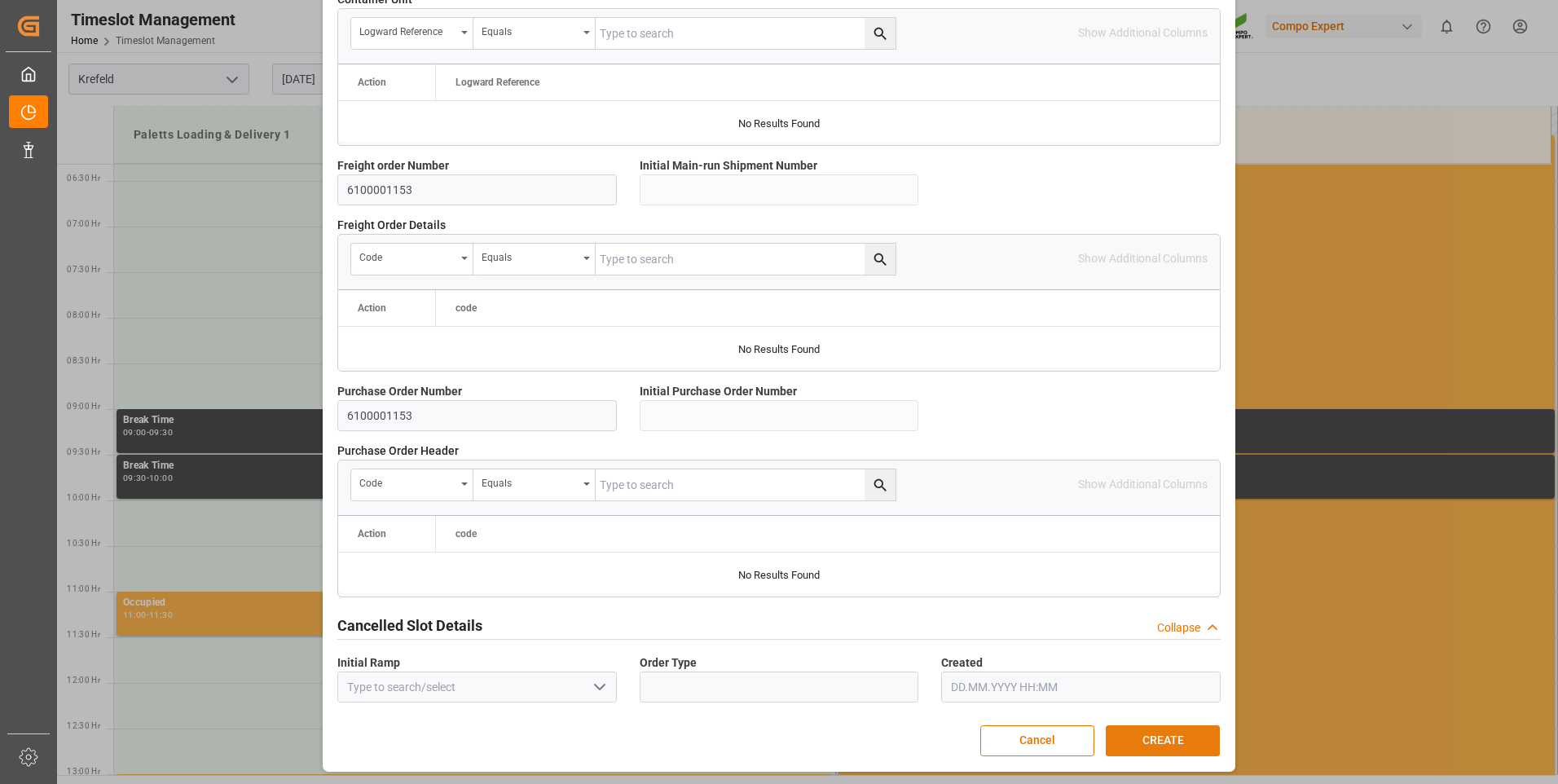
type textarea "6100001153"
click at [1146, 725] on button "CREATE" at bounding box center [1162, 740] width 114 height 31
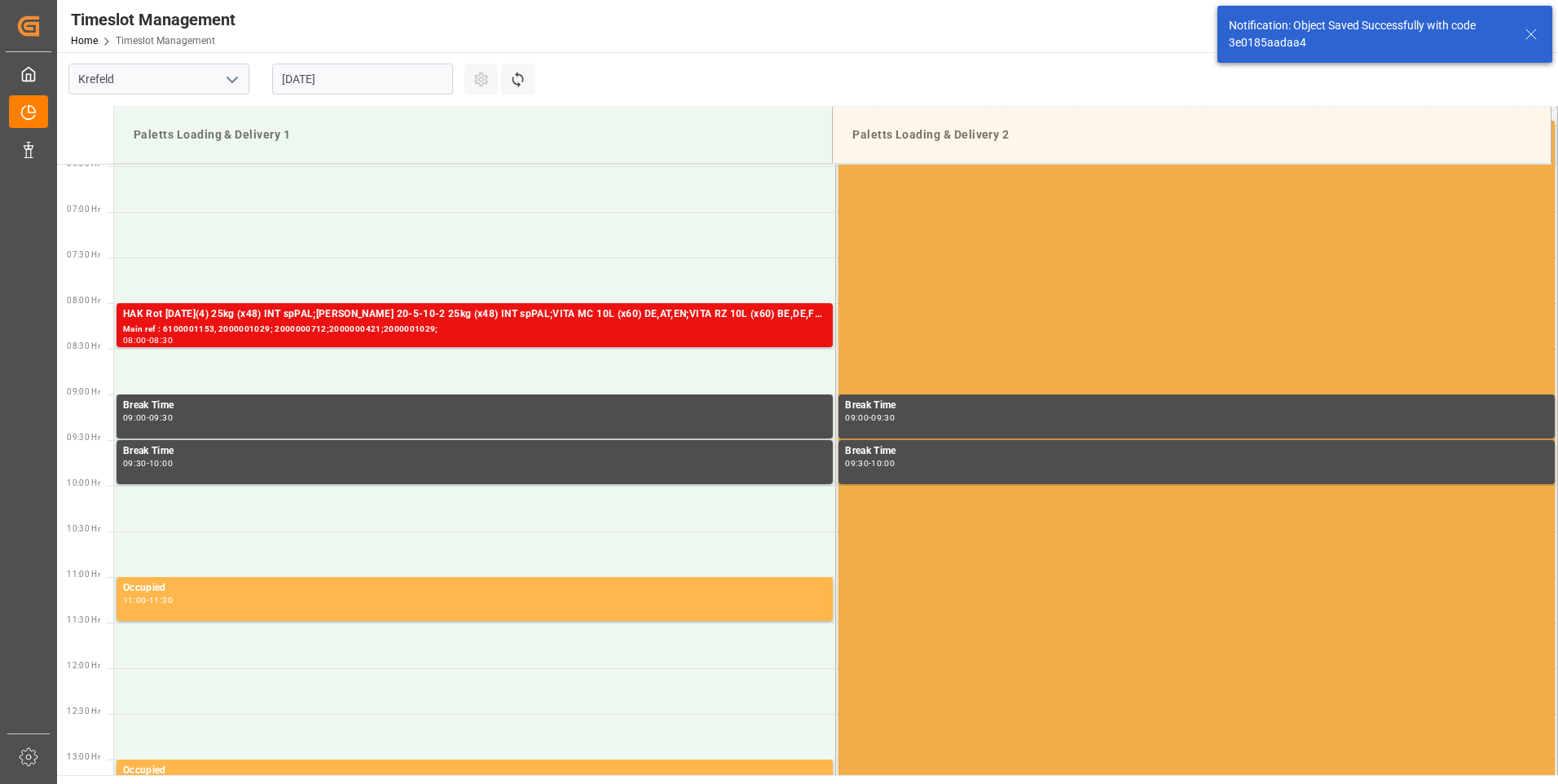
scroll to position [628, 0]
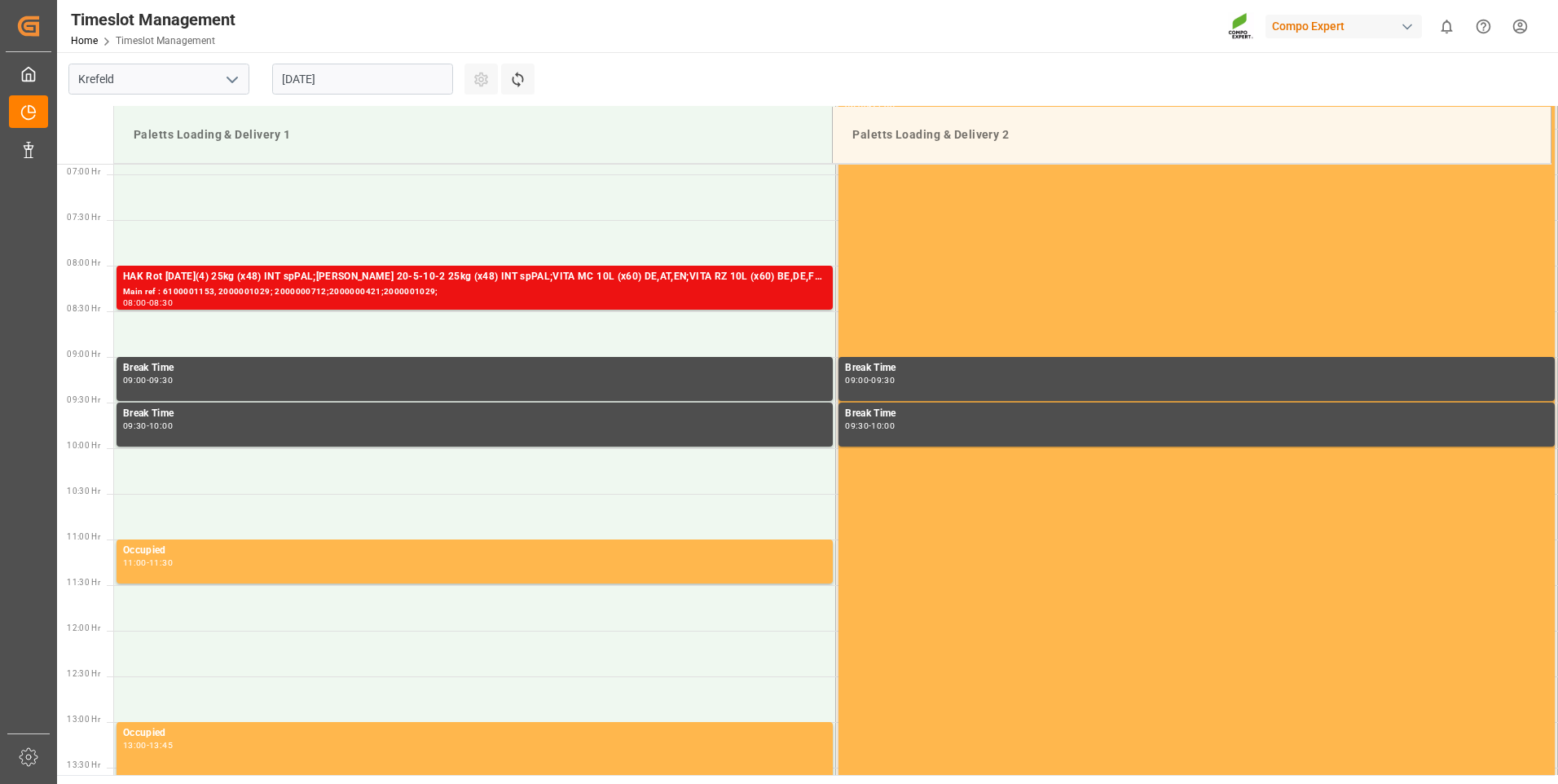
click at [325, 66] on input "[DATE]" at bounding box center [363, 79] width 181 height 31
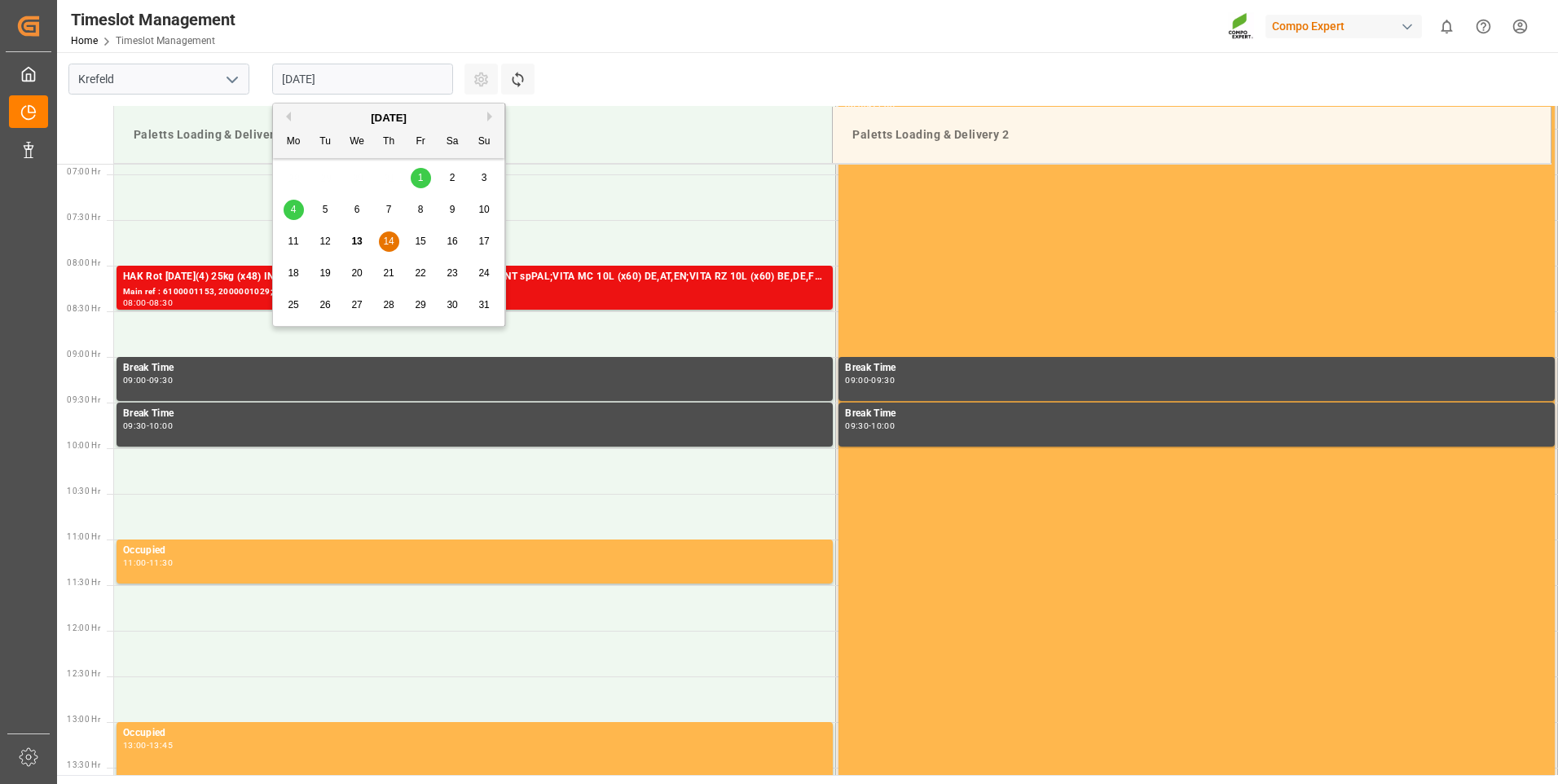
click at [419, 241] on span "15" at bounding box center [421, 240] width 11 height 12
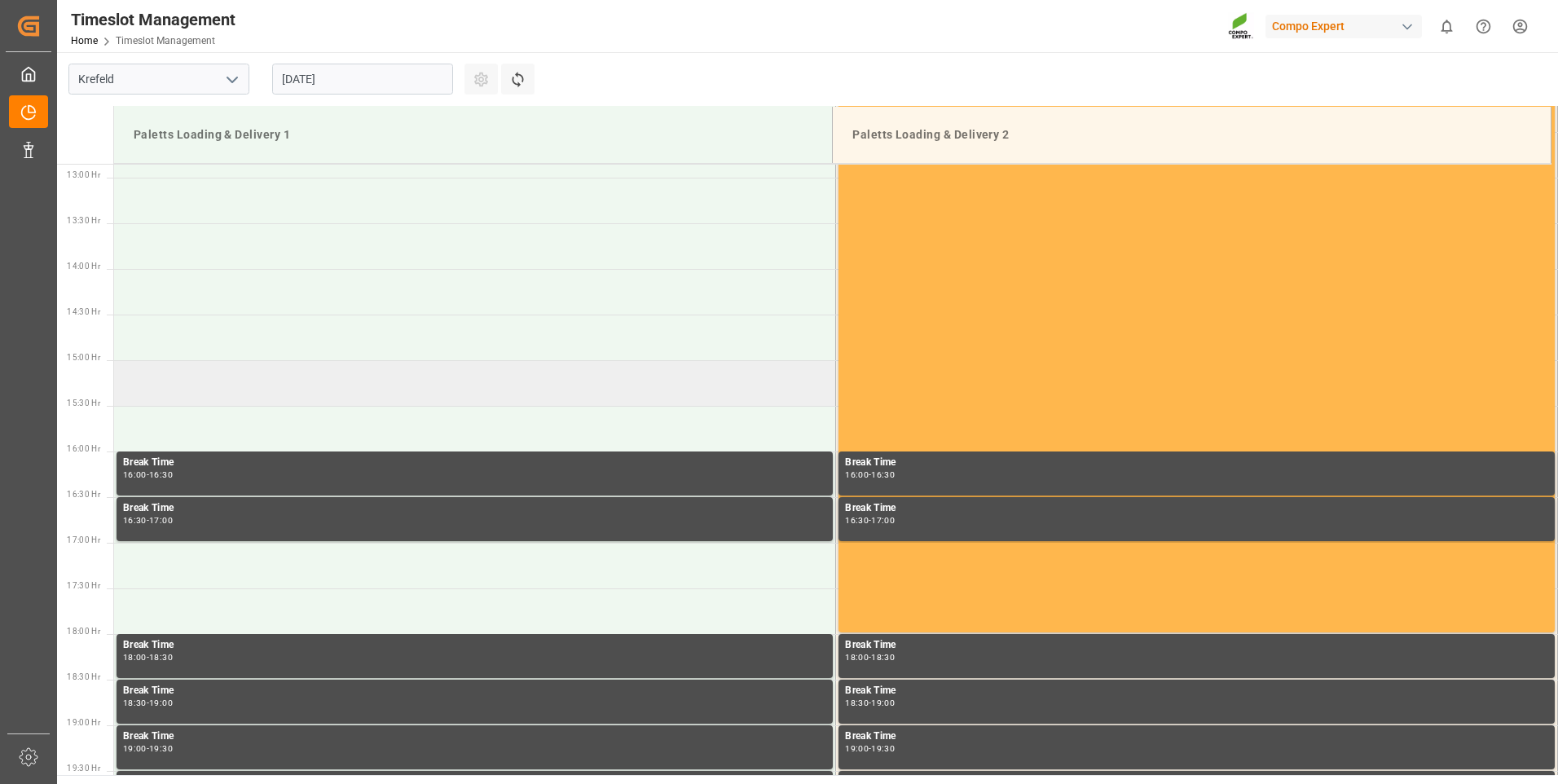
scroll to position [1146, 0]
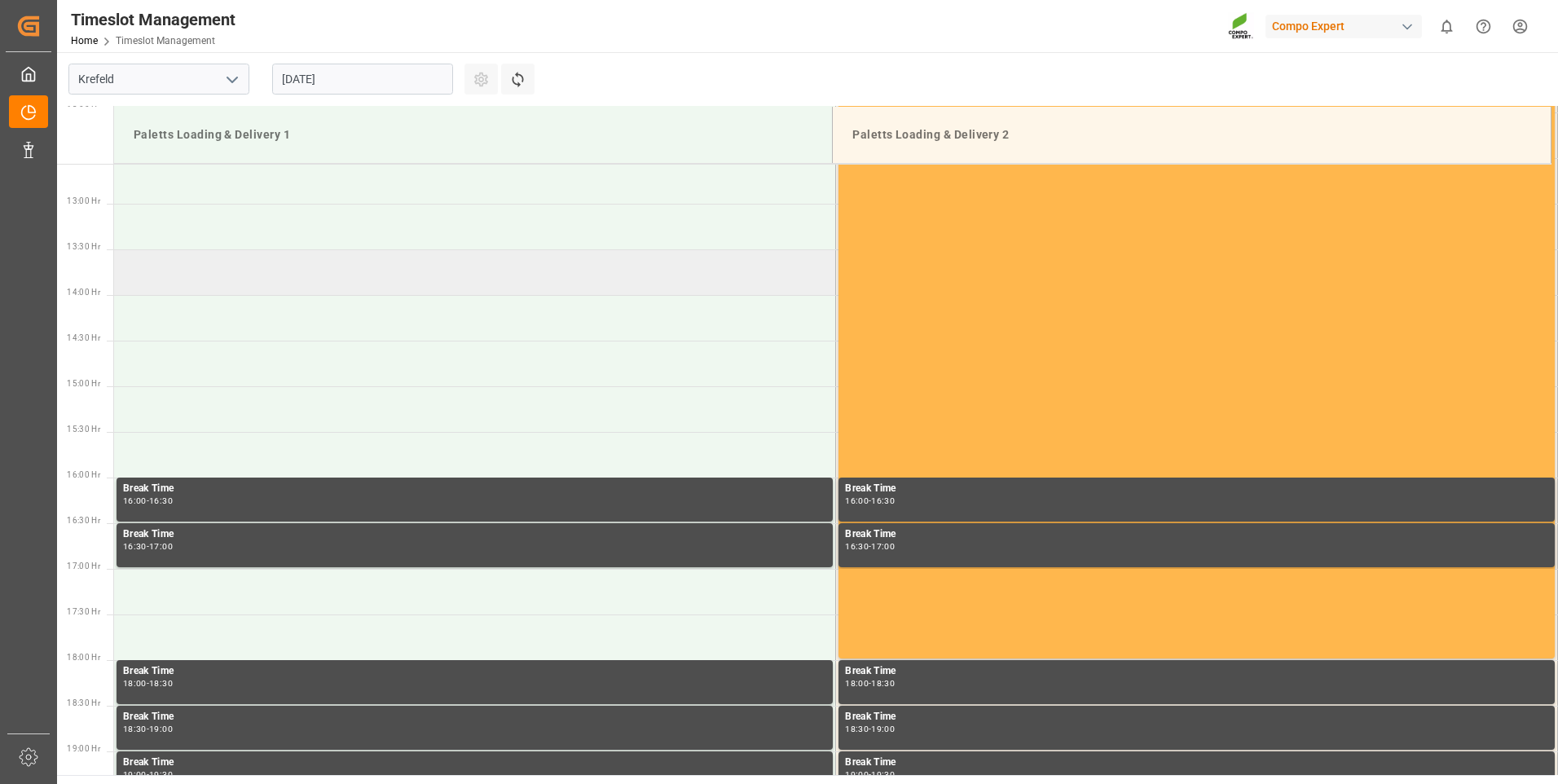
click at [224, 278] on td at bounding box center [476, 271] width 722 height 45
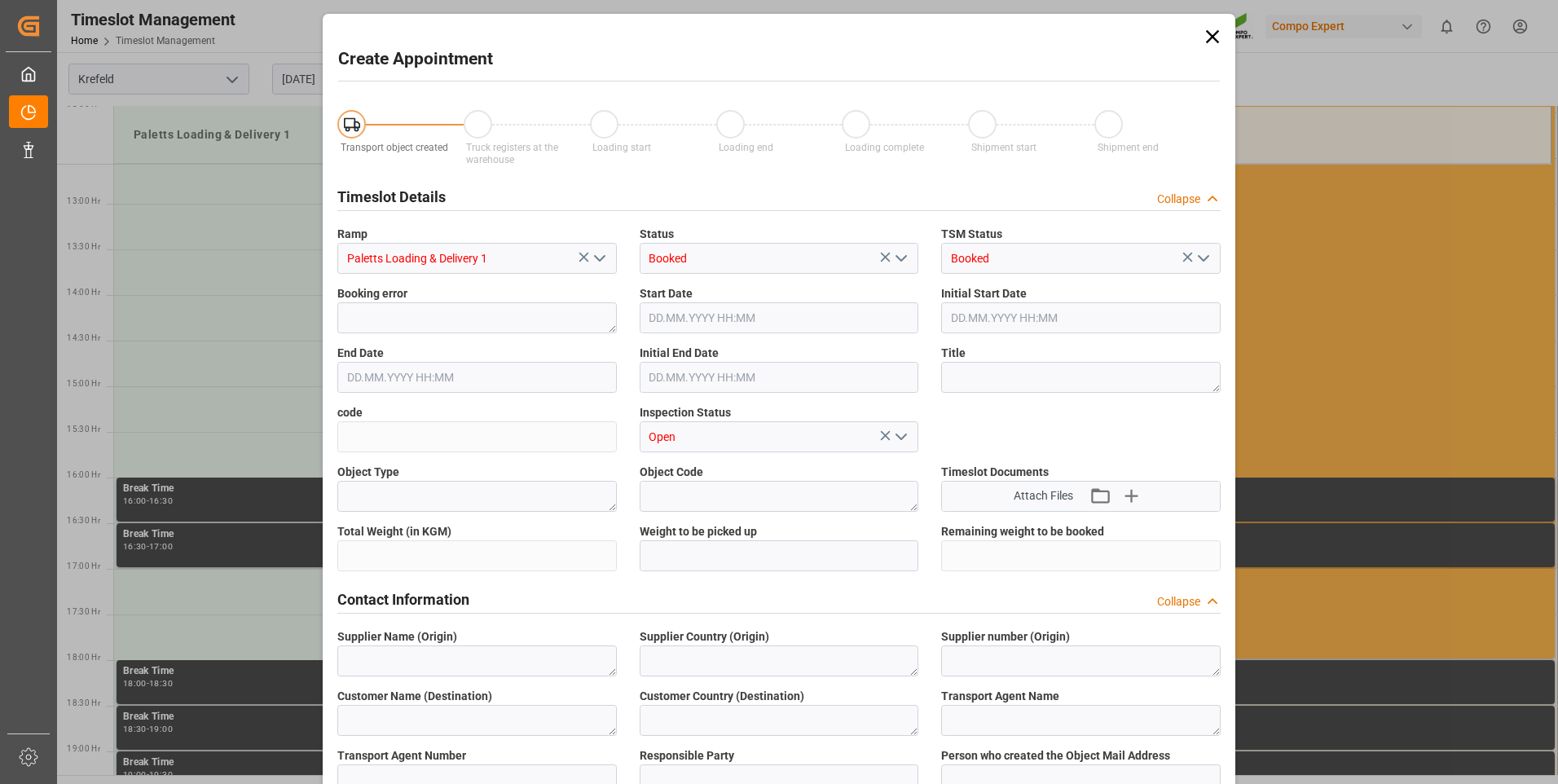
type input "[DATE] 13:30"
type input "[DATE] 14:00"
click at [473, 312] on textarea at bounding box center [476, 318] width 279 height 31
drag, startPoint x: 456, startPoint y: 314, endPoint x: 279, endPoint y: 308, distance: 177.1
click at [279, 308] on div "Create Appointment Transport object created Truck registers at the warehouse Lo…" at bounding box center [779, 392] width 1558 height 784
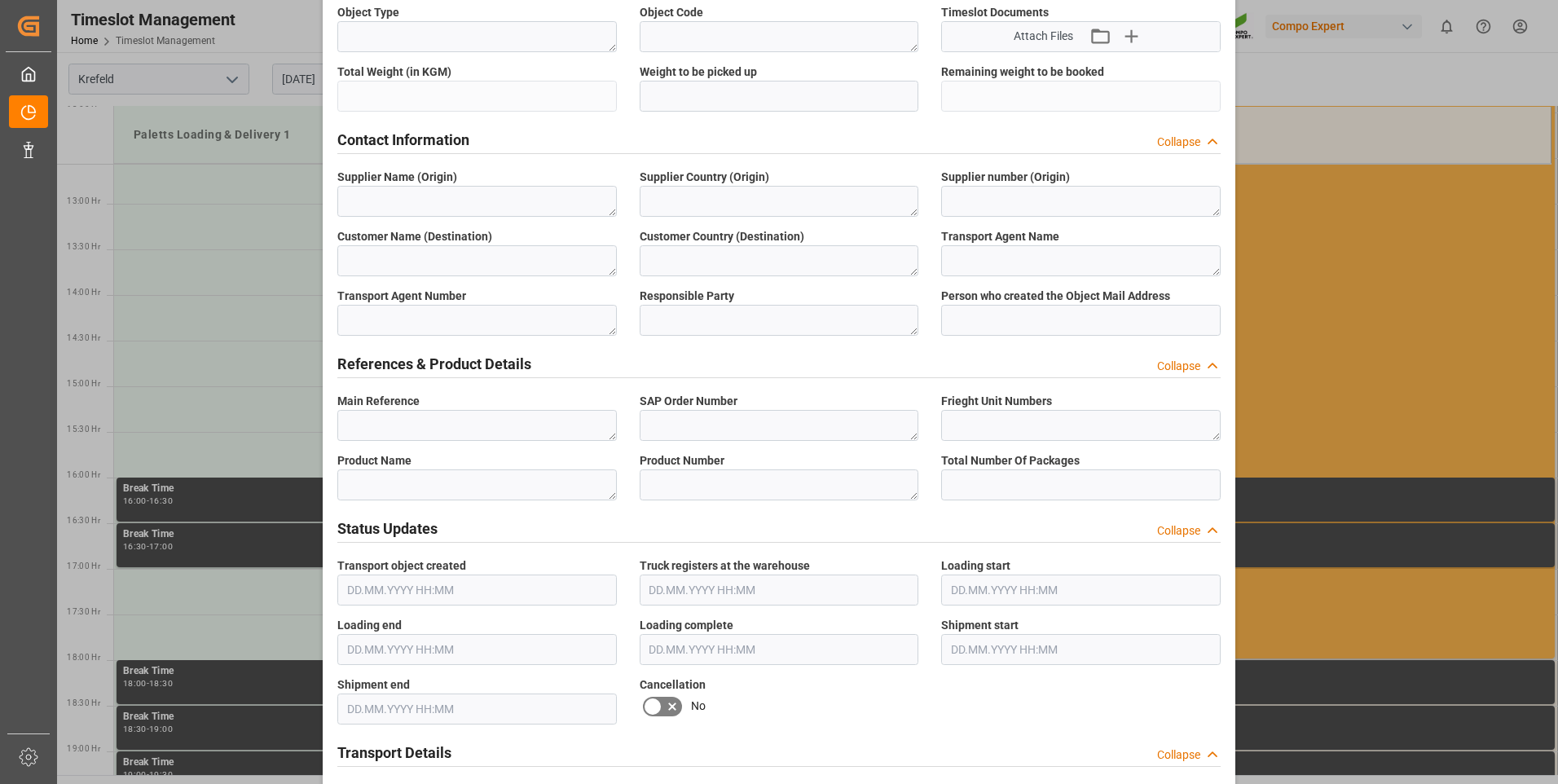
scroll to position [489, 0]
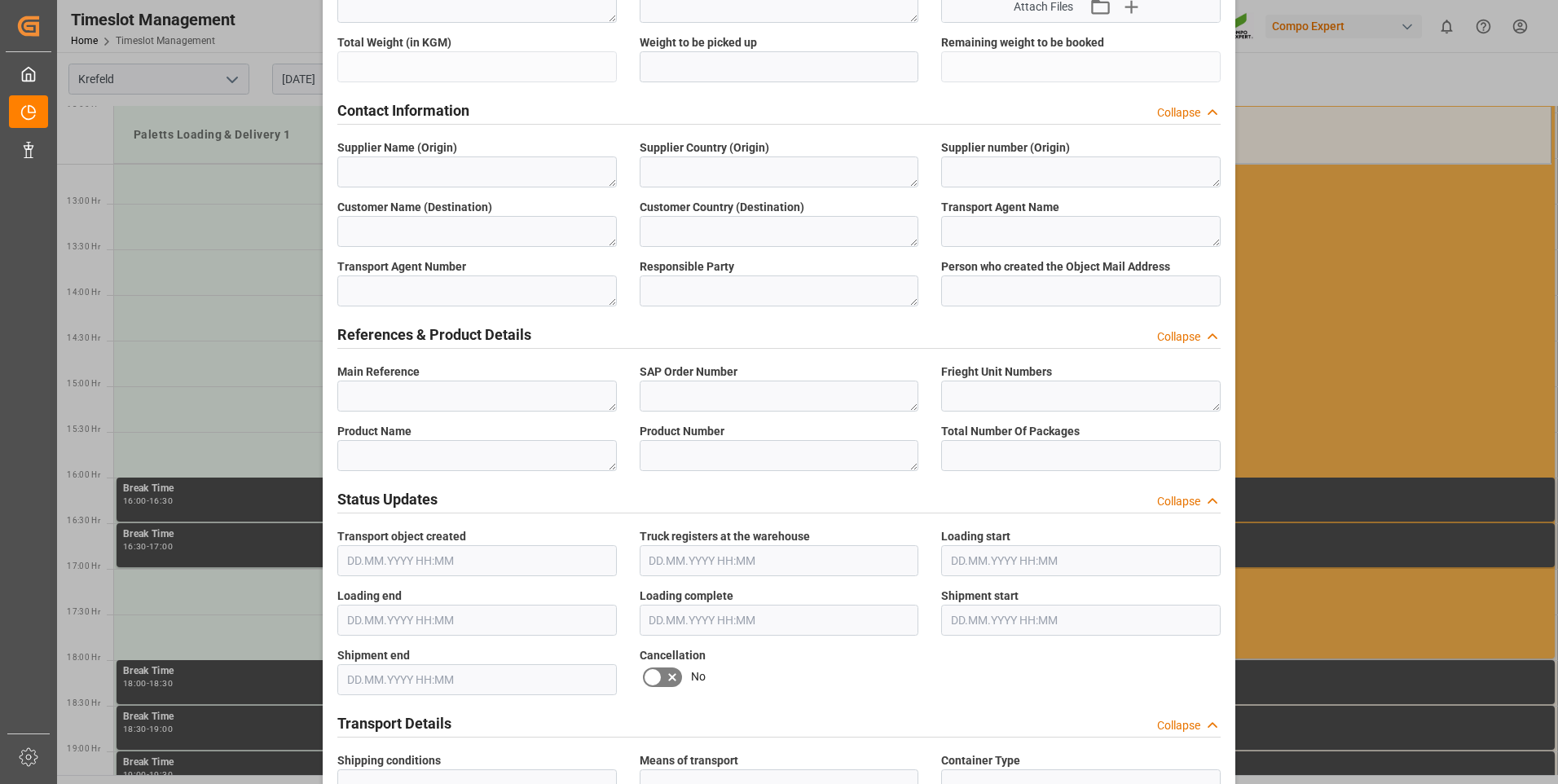
type textarea "6100001151"
click at [472, 400] on textarea at bounding box center [476, 396] width 279 height 31
paste textarea "6100001151"
type textarea "6100001151"
click at [775, 387] on textarea at bounding box center [779, 396] width 279 height 31
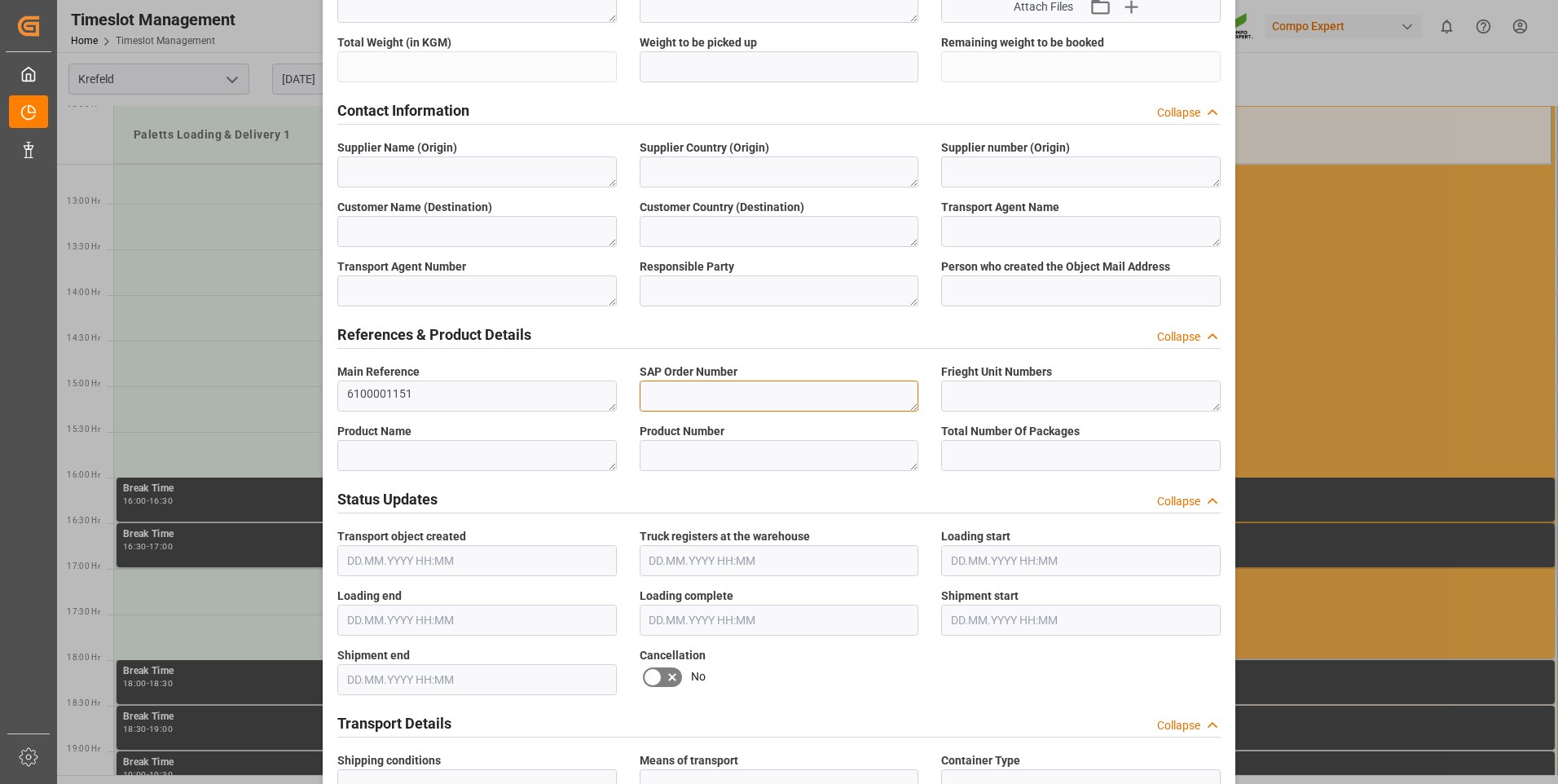
paste textarea "6100001151"
type textarea "6100001151"
click at [1024, 393] on textarea at bounding box center [1081, 396] width 279 height 31
paste textarea "6100001151"
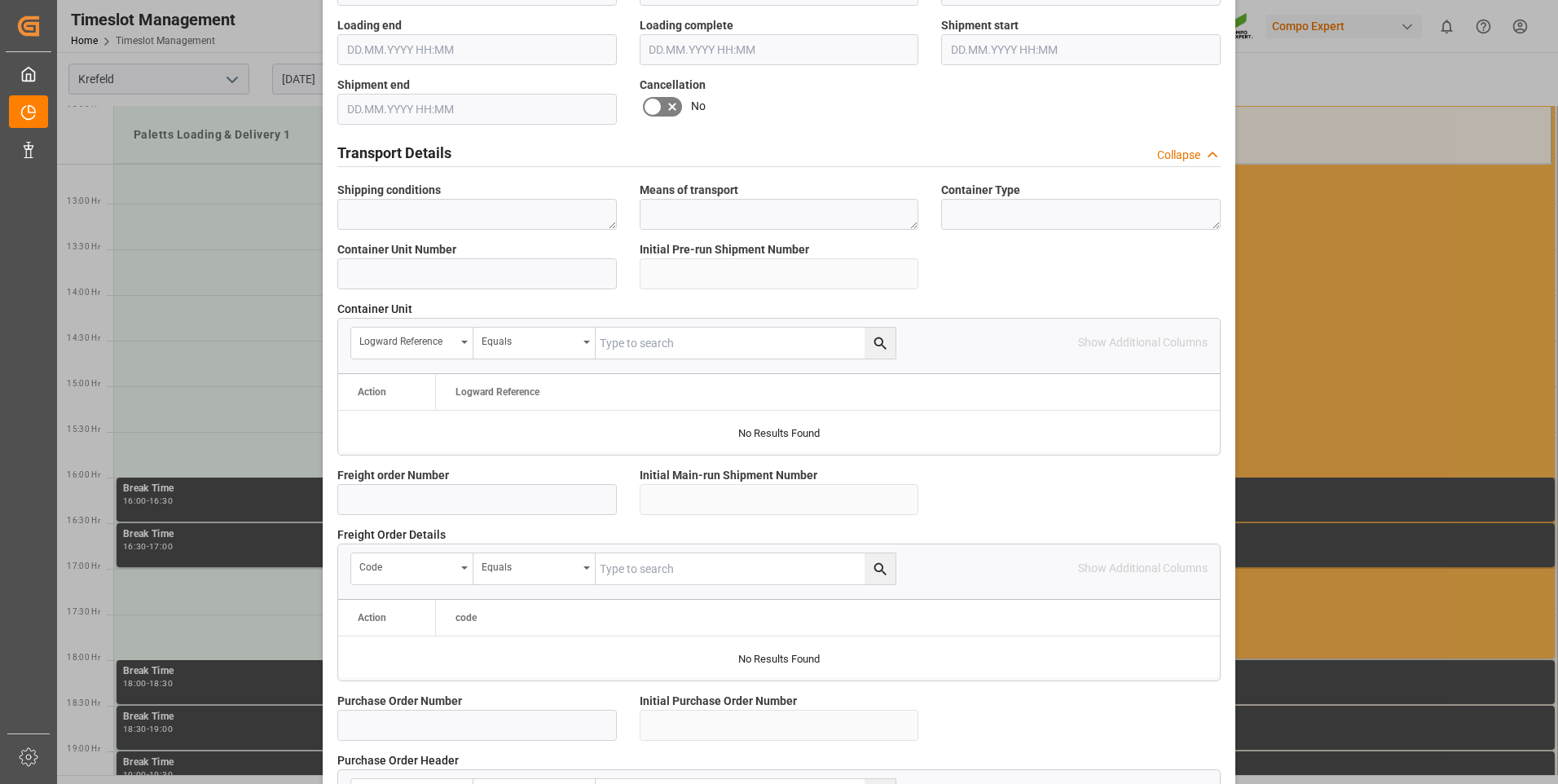
scroll to position [1222, 0]
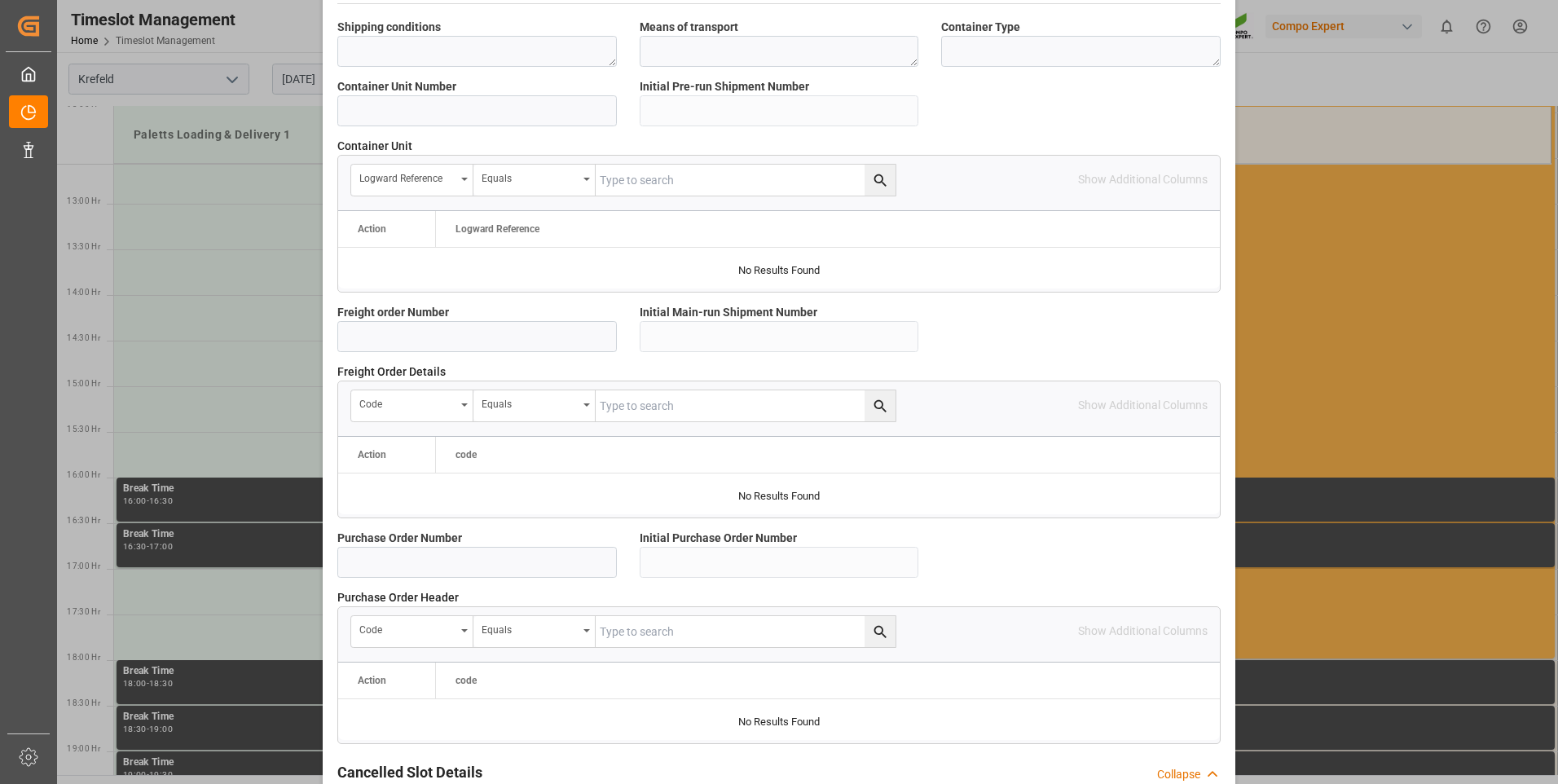
type textarea "6100001151"
click at [437, 330] on input at bounding box center [476, 336] width 279 height 31
paste input "6100001151"
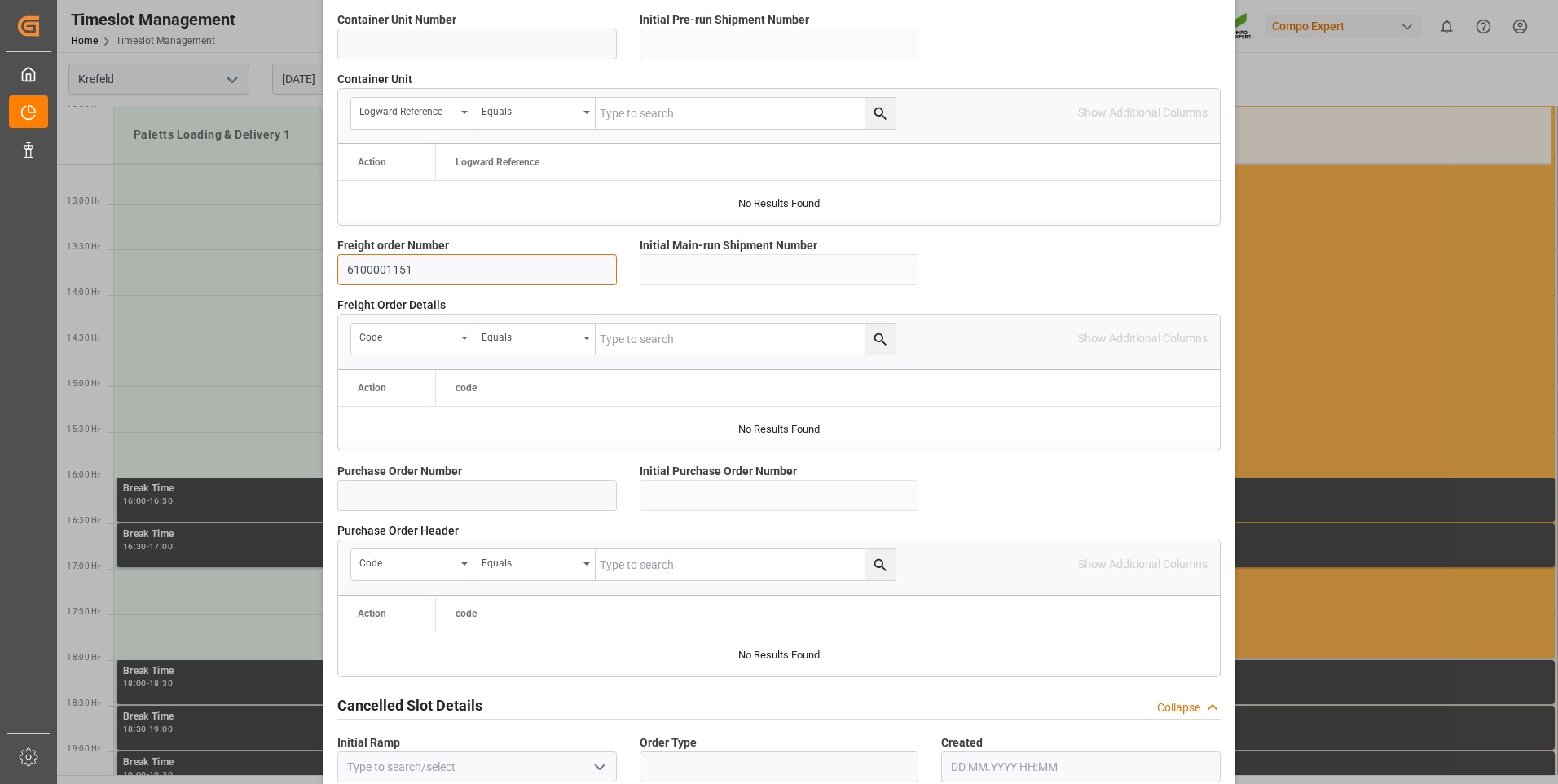
scroll to position [1368, 0]
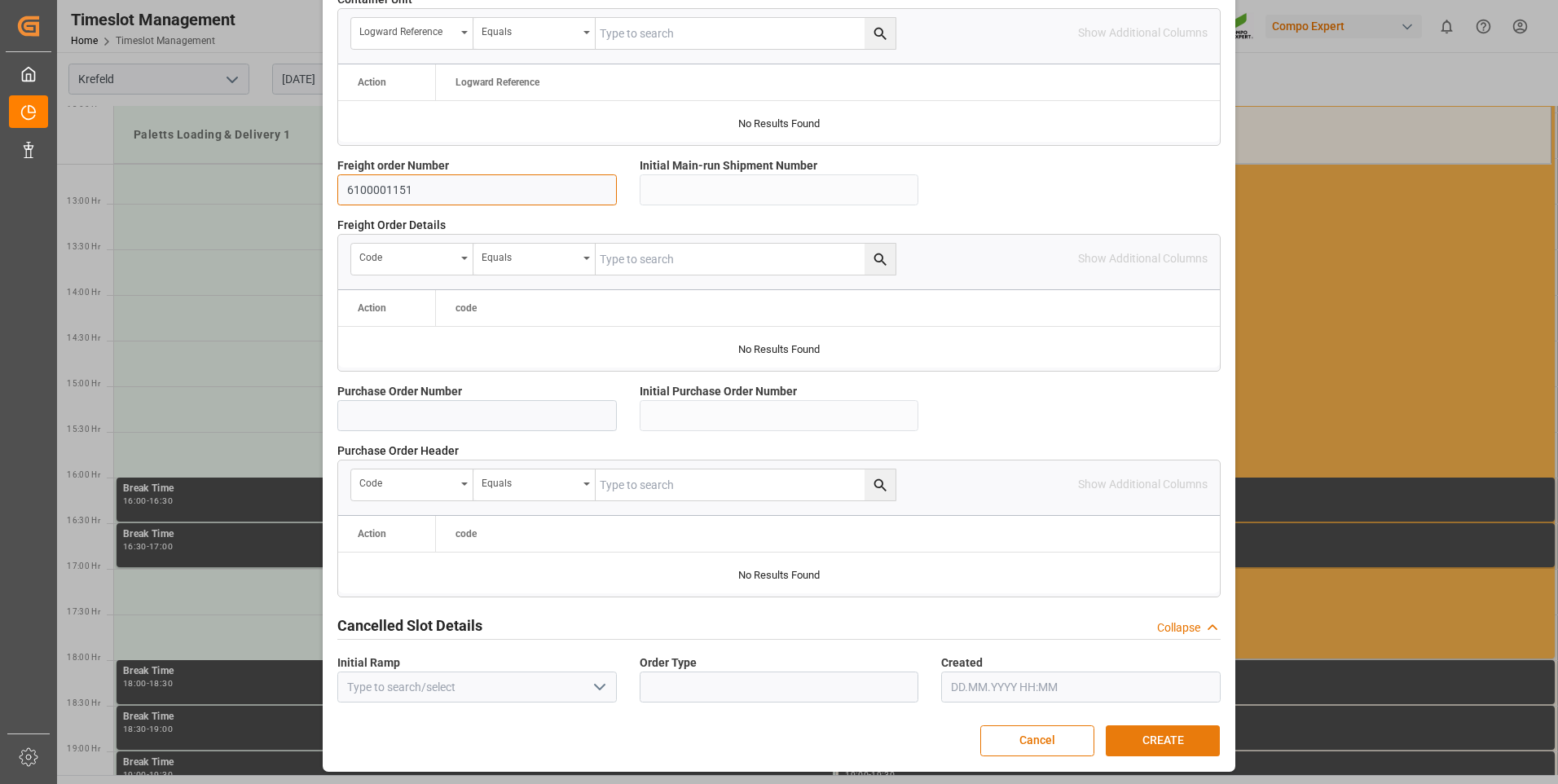
type input "6100001151"
click at [1178, 745] on button "CREATE" at bounding box center [1162, 740] width 114 height 31
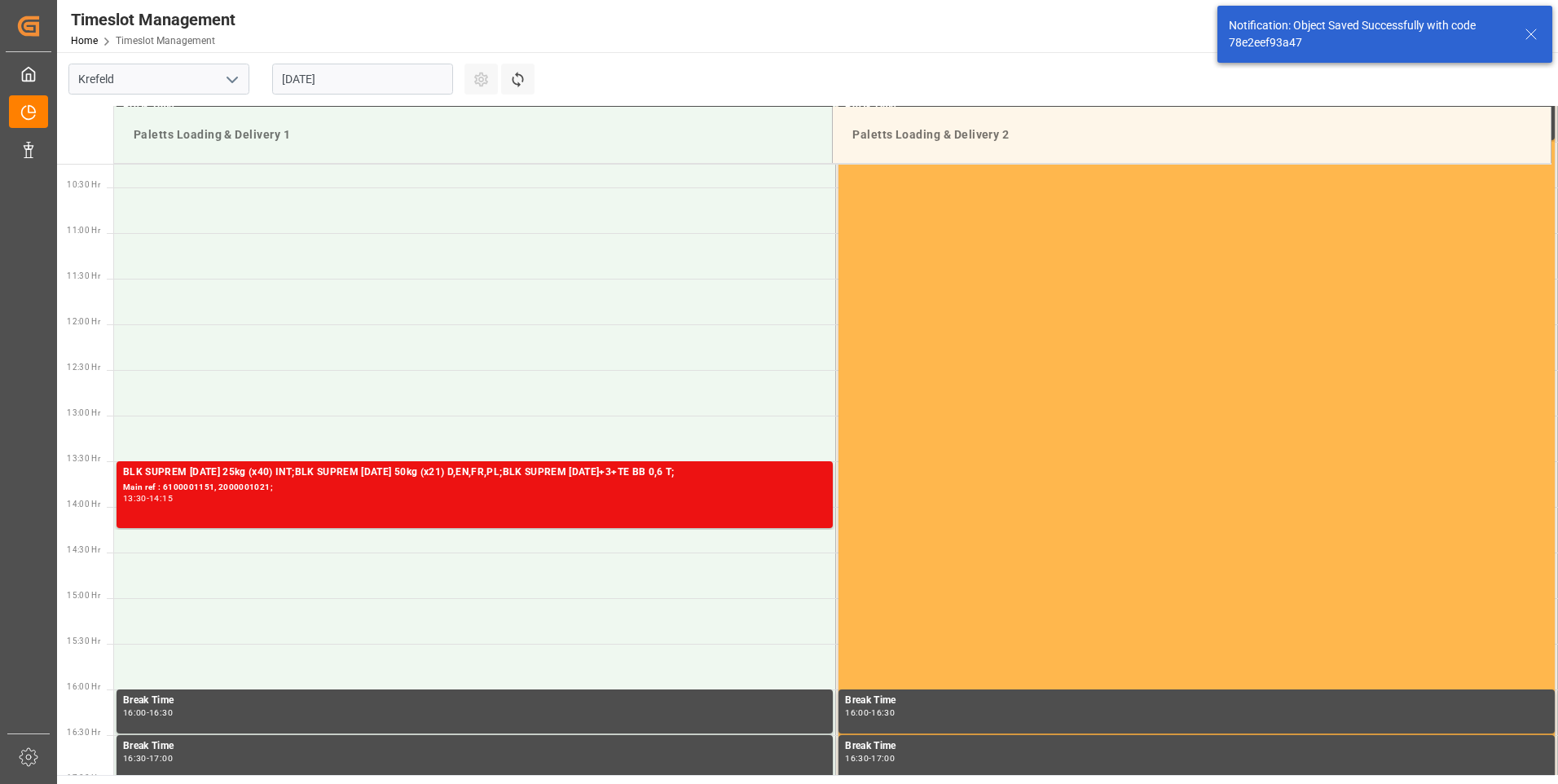
scroll to position [1027, 0]
